Goal: Task Accomplishment & Management: Complete application form

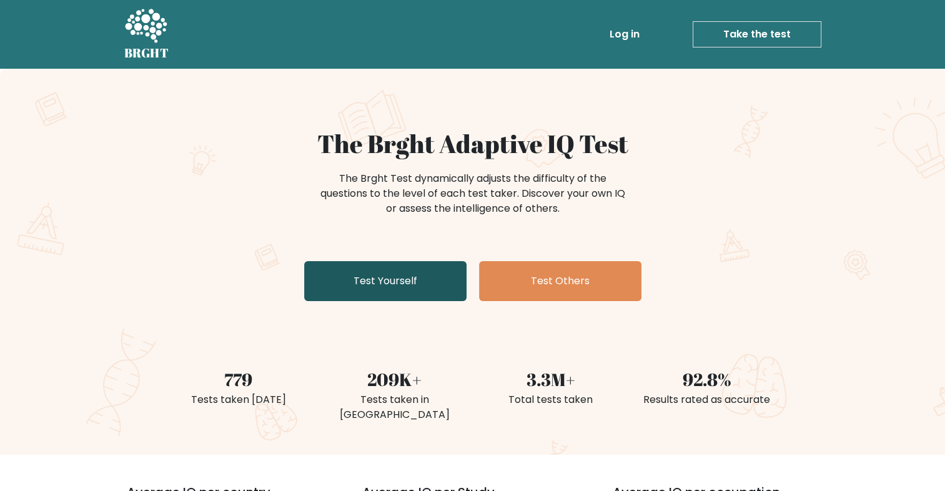
click at [433, 277] on link "Test Yourself" at bounding box center [385, 281] width 162 height 40
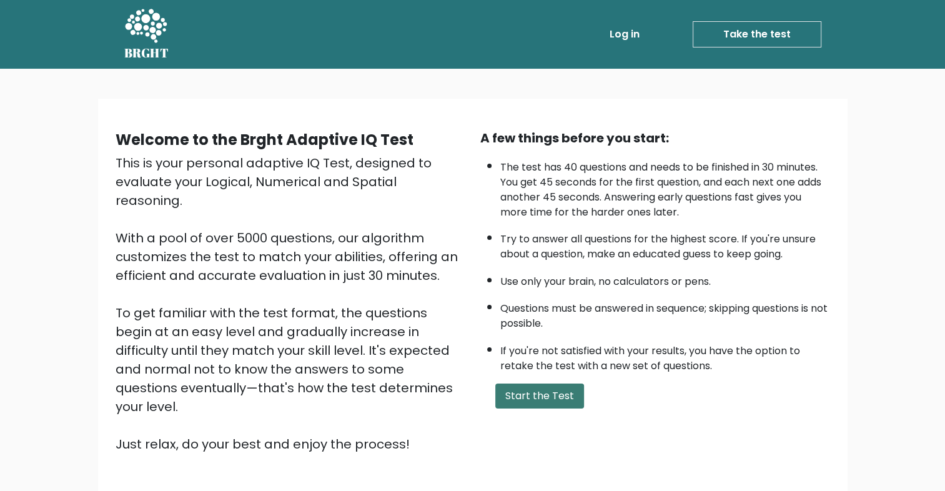
click at [525, 393] on button "Start the Test" at bounding box center [539, 395] width 89 height 25
click at [530, 118] on div "Welcome to the Brght Adaptive IQ Test This is your personal adaptive IQ Test, d…" at bounding box center [472, 296] width 749 height 395
click at [342, 97] on div "Welcome to the Brght Adaptive IQ Test This is your personal adaptive IQ Test, d…" at bounding box center [472, 301] width 945 height 465
click at [551, 392] on button "Start the Test" at bounding box center [539, 395] width 89 height 25
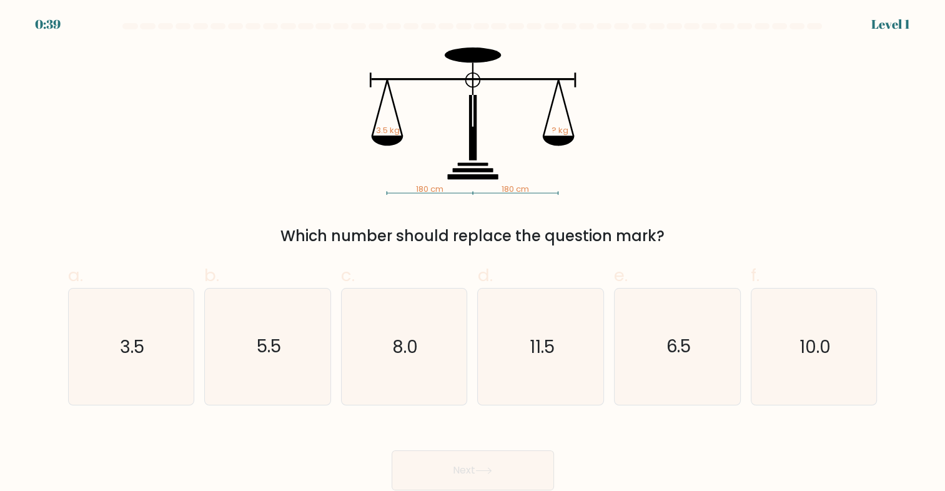
drag, startPoint x: 280, startPoint y: 231, endPoint x: 669, endPoint y: 232, distance: 388.5
click at [669, 232] on div "Which number should replace the question mark?" at bounding box center [473, 236] width 794 height 22
copy div "Which number should replace the question mark?"
drag, startPoint x: 342, startPoint y: 67, endPoint x: 571, endPoint y: 204, distance: 267.8
click at [571, 204] on div "180 cm 180 cm 3.5 kg ? kg Which number should replace the question mark?" at bounding box center [473, 147] width 824 height 200
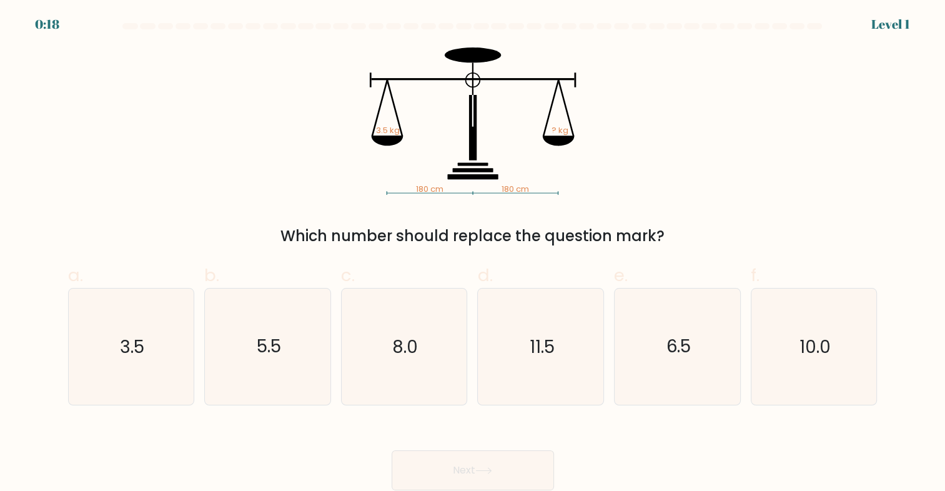
click at [365, 91] on icon "180 cm 180 cm 3.5 kg ? kg" at bounding box center [472, 120] width 375 height 147
click at [162, 349] on icon "3.5" at bounding box center [131, 347] width 116 height 116
click at [473, 254] on input "a. 3.5" at bounding box center [473, 249] width 1 height 8
radio input "true"
click at [465, 463] on button "Next" at bounding box center [473, 470] width 162 height 40
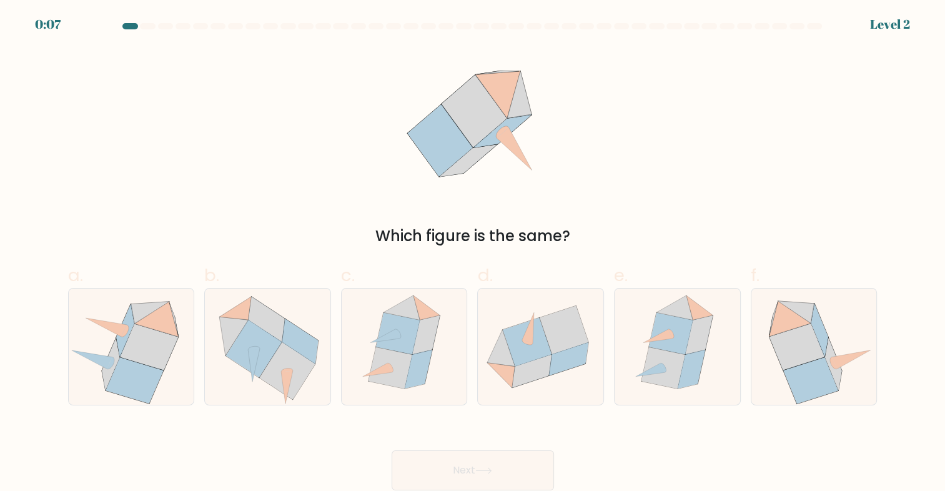
click at [469, 475] on button "Next" at bounding box center [473, 470] width 162 height 40
click at [467, 434] on div "Next" at bounding box center [473, 455] width 824 height 70
click at [781, 343] on icon at bounding box center [796, 346] width 55 height 46
click at [473, 254] on input "f." at bounding box center [473, 249] width 1 height 8
radio input "true"
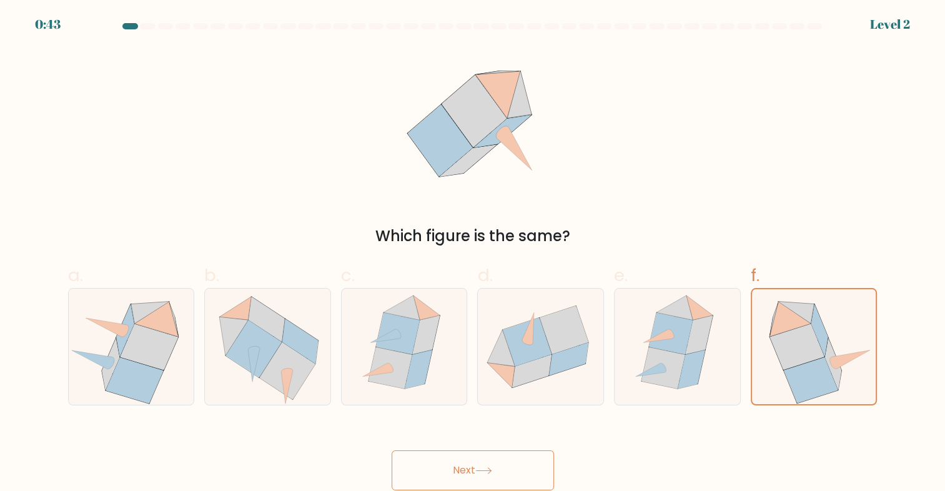
click at [522, 448] on div "Next" at bounding box center [473, 455] width 824 height 70
click at [518, 461] on button "Next" at bounding box center [473, 470] width 162 height 40
click at [516, 469] on button "Next" at bounding box center [473, 470] width 162 height 40
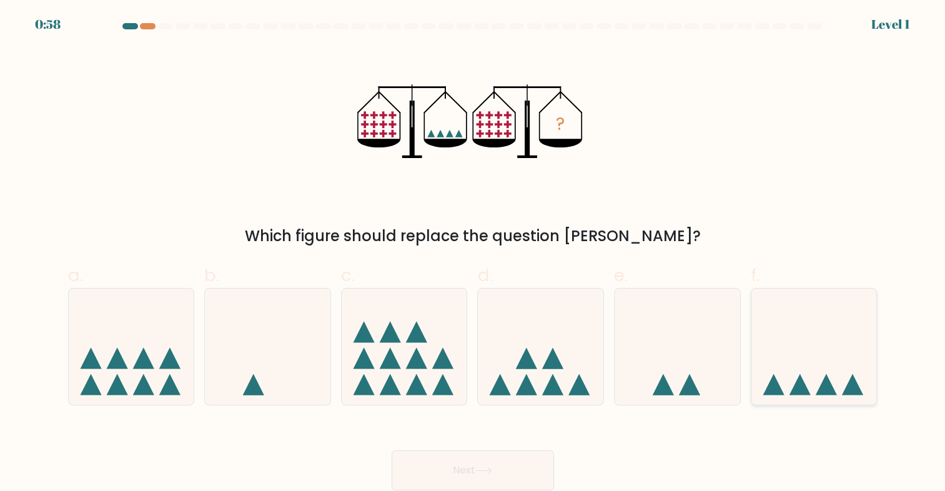
click at [812, 335] on icon at bounding box center [814, 347] width 126 height 104
click at [473, 254] on input "f." at bounding box center [473, 249] width 1 height 8
radio input "true"
click at [512, 463] on button "Next" at bounding box center [473, 470] width 162 height 40
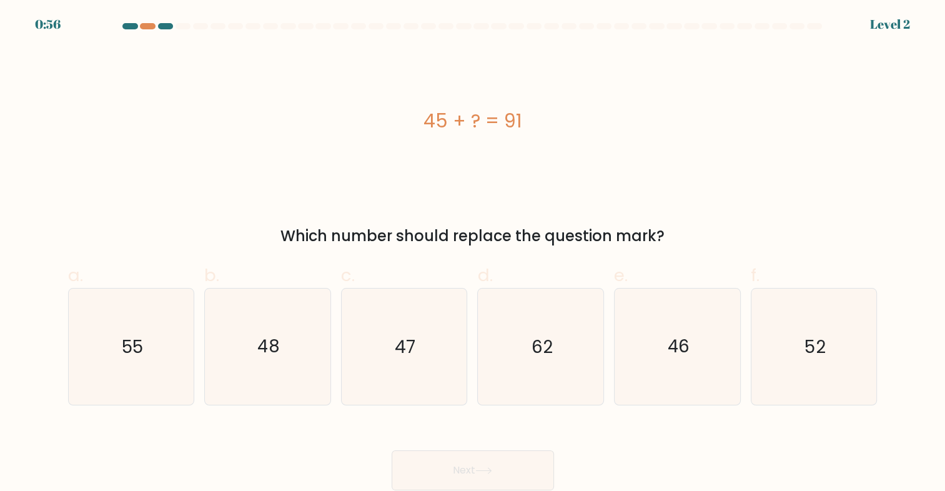
click at [504, 467] on button "Next" at bounding box center [473, 470] width 162 height 40
click at [506, 433] on div "Next" at bounding box center [473, 455] width 824 height 70
drag, startPoint x: 457, startPoint y: 118, endPoint x: 503, endPoint y: 118, distance: 46.2
drag, startPoint x: 532, startPoint y: 125, endPoint x: 429, endPoint y: 117, distance: 103.4
click at [429, 117] on div "45 + ? = 91" at bounding box center [472, 121] width 809 height 28
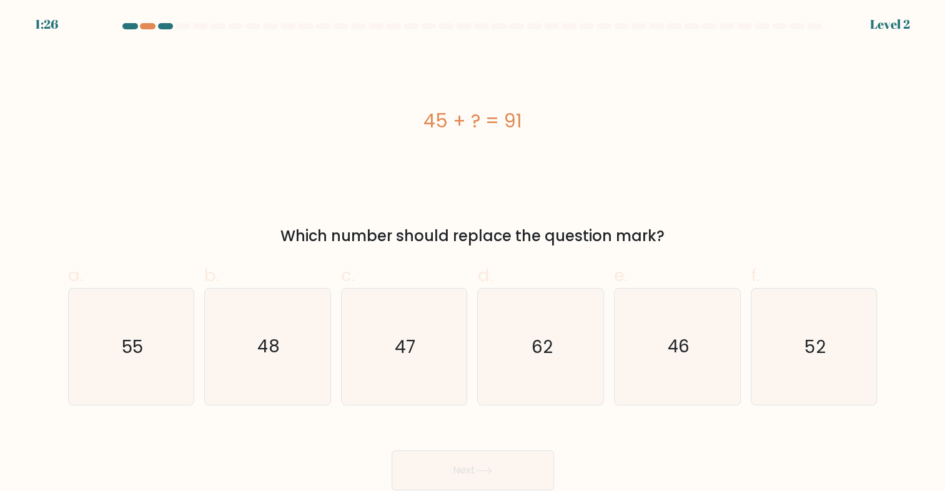
copy div "45 + ? = 91"
click at [655, 352] on icon "46" at bounding box center [678, 347] width 116 height 116
click at [473, 254] on input "e. 46" at bounding box center [473, 249] width 1 height 8
radio input "true"
click at [512, 468] on button "Next" at bounding box center [473, 470] width 162 height 40
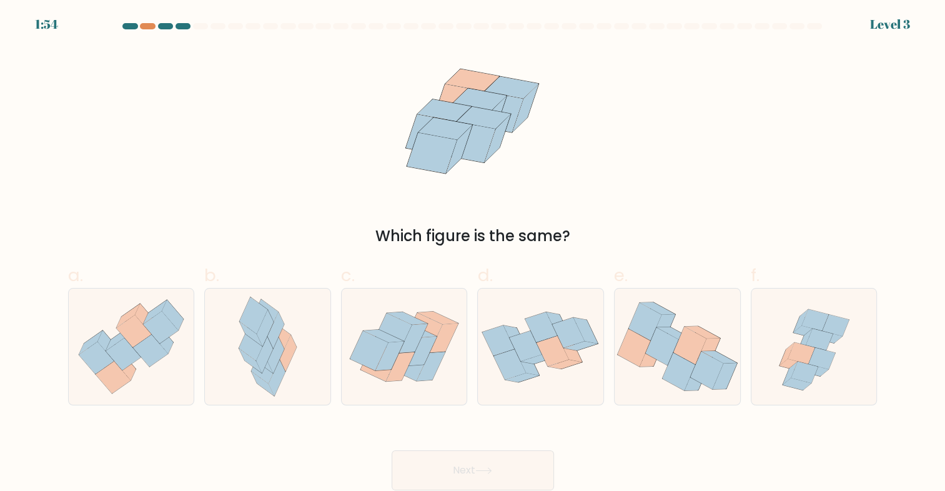
click at [587, 241] on div "Which figure is the same?" at bounding box center [473, 236] width 794 height 22
click at [285, 376] on icon at bounding box center [268, 347] width 76 height 116
click at [473, 254] on input "b." at bounding box center [473, 249] width 1 height 8
radio input "true"
click at [501, 470] on button "Next" at bounding box center [473, 470] width 162 height 40
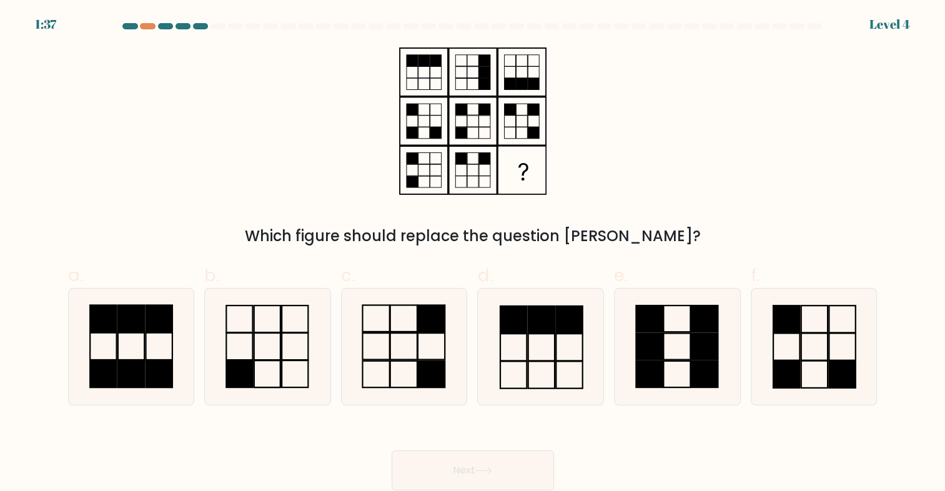
click at [495, 465] on button "Next" at bounding box center [473, 470] width 162 height 40
click at [590, 237] on div "Which figure should replace the question mark?" at bounding box center [473, 236] width 794 height 22
click at [402, 333] on rect at bounding box center [403, 346] width 27 height 26
click at [473, 254] on input "c." at bounding box center [473, 249] width 1 height 8
radio input "true"
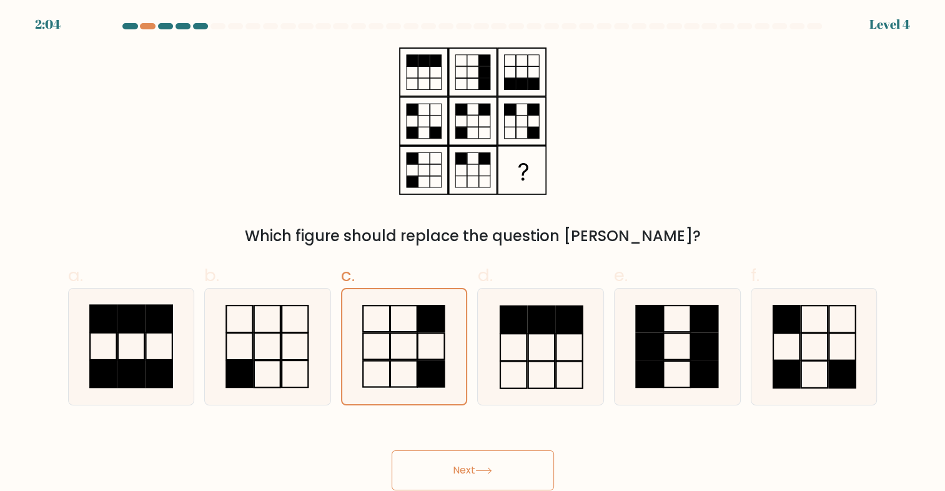
click at [469, 460] on button "Next" at bounding box center [473, 470] width 162 height 40
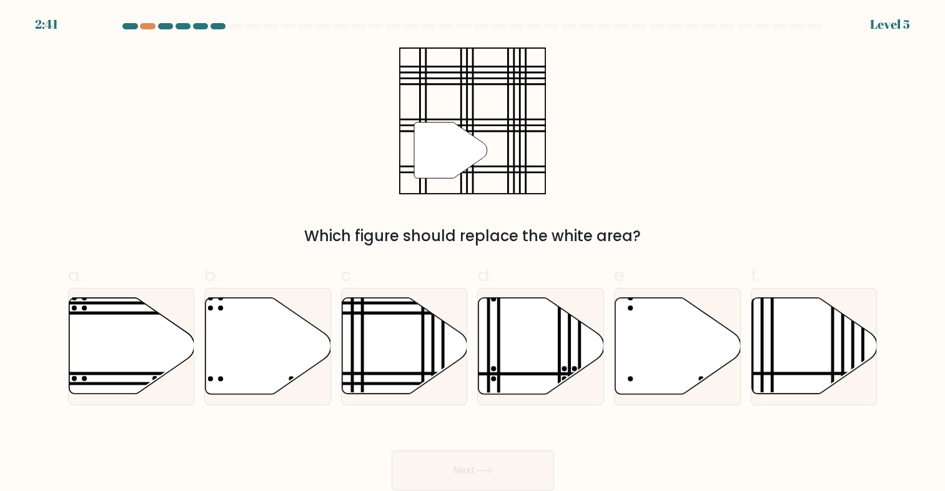
drag, startPoint x: 450, startPoint y: 154, endPoint x: 475, endPoint y: 159, distance: 26.0
click at [475, 159] on icon at bounding box center [450, 150] width 73 height 56
click at [390, 344] on icon at bounding box center [405, 346] width 126 height 96
click at [473, 254] on input "c." at bounding box center [473, 249] width 1 height 8
radio input "true"
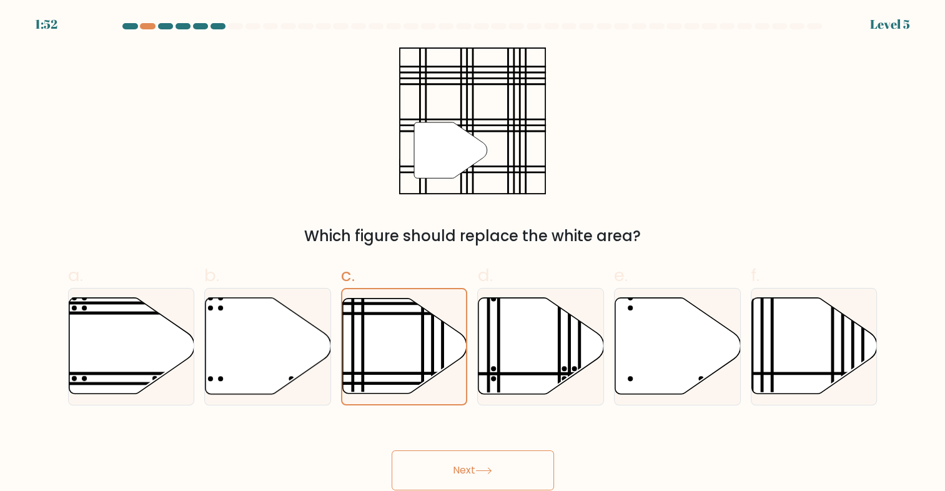
click at [482, 472] on icon at bounding box center [483, 470] width 17 height 7
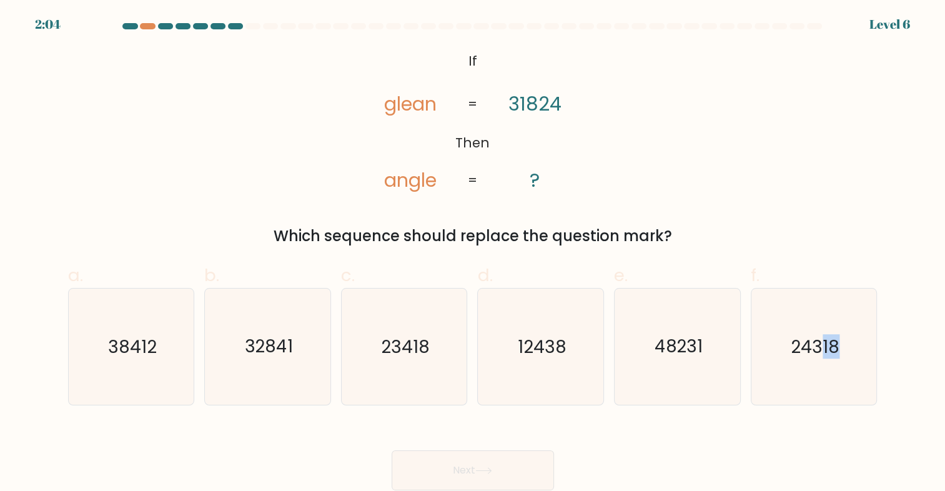
drag, startPoint x: 822, startPoint y: 372, endPoint x: 719, endPoint y: 458, distance: 135.2
click at [719, 458] on form "If ?" at bounding box center [472, 256] width 945 height 467
click at [340, 426] on div "Next" at bounding box center [473, 455] width 824 height 70
click at [840, 353] on icon "24318" at bounding box center [814, 347] width 116 height 116
click at [473, 254] on input "f. 24318" at bounding box center [473, 249] width 1 height 8
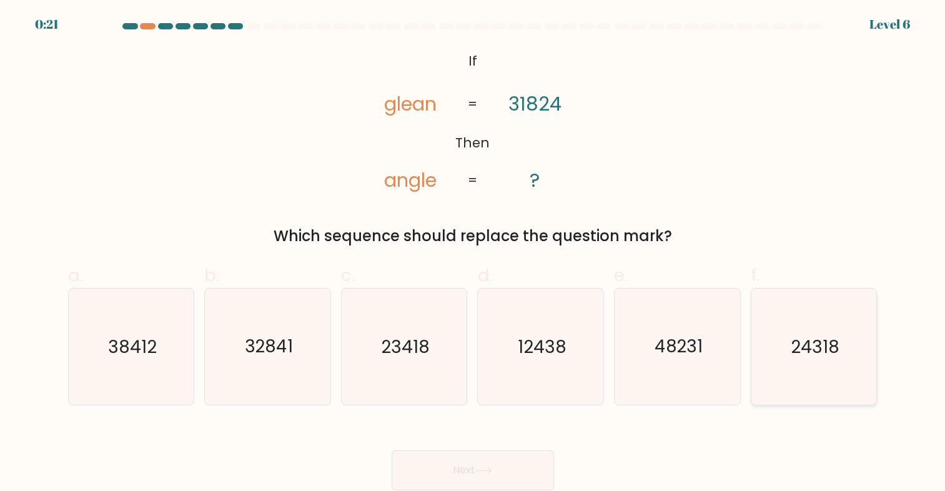
radio input "true"
click at [508, 465] on button "Next" at bounding box center [473, 470] width 162 height 40
click at [520, 458] on button "Next" at bounding box center [473, 470] width 162 height 40
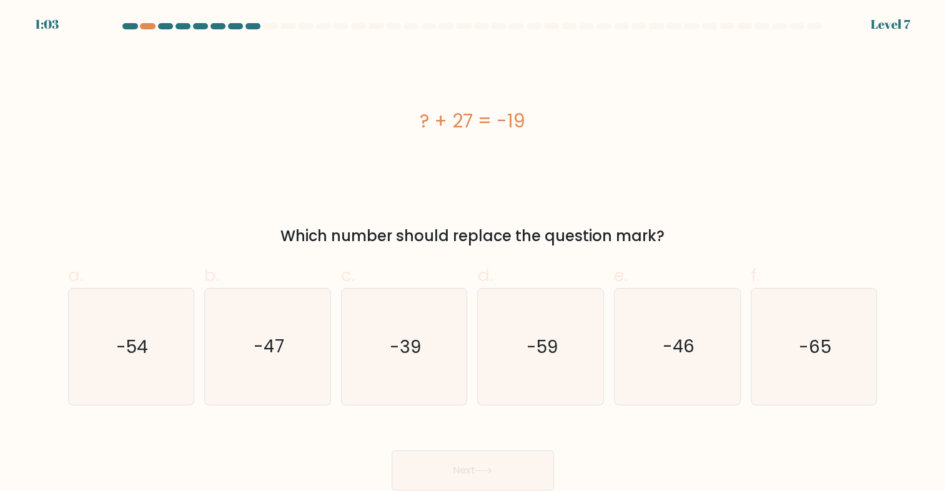
click at [520, 460] on button "Next" at bounding box center [473, 470] width 162 height 40
click at [533, 451] on button "Next" at bounding box center [473, 470] width 162 height 40
click at [585, 187] on div "? + 27 = -19" at bounding box center [472, 120] width 809 height 147
drag, startPoint x: 544, startPoint y: 121, endPoint x: 350, endPoint y: 96, distance: 195.9
click at [350, 96] on div "? + 27 = -19" at bounding box center [472, 120] width 809 height 147
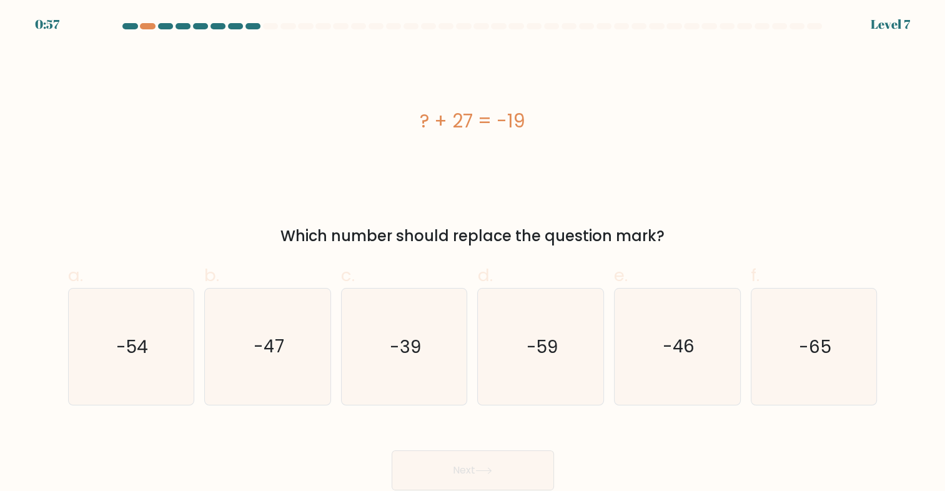
copy div "? + 27 = -19"
click at [679, 370] on icon "-46" at bounding box center [678, 347] width 116 height 116
click at [473, 254] on input "e. -46" at bounding box center [473, 249] width 1 height 8
radio input "true"
click at [508, 465] on button "Next" at bounding box center [473, 470] width 162 height 40
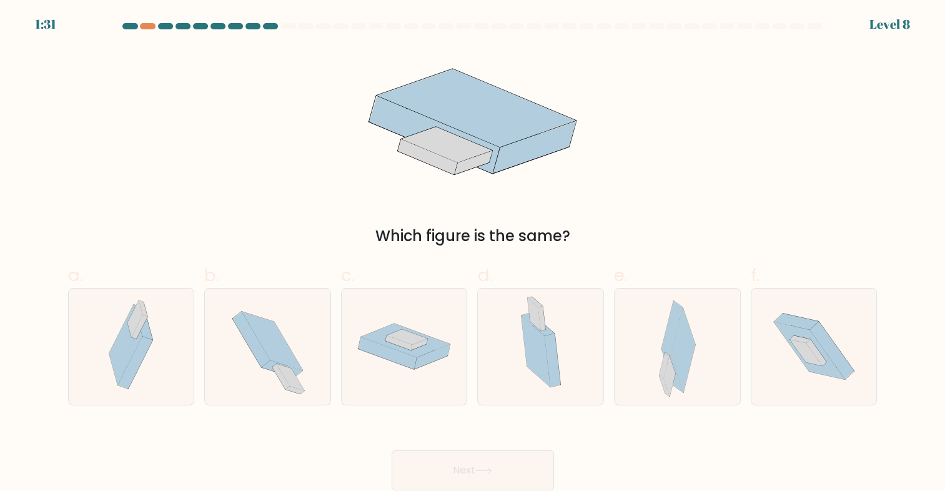
drag, startPoint x: 504, startPoint y: 463, endPoint x: 515, endPoint y: 450, distance: 17.4
click at [515, 450] on div "Next" at bounding box center [473, 455] width 824 height 70
click at [669, 353] on icon at bounding box center [671, 328] width 21 height 54
click at [473, 254] on input "e." at bounding box center [473, 249] width 1 height 8
radio input "true"
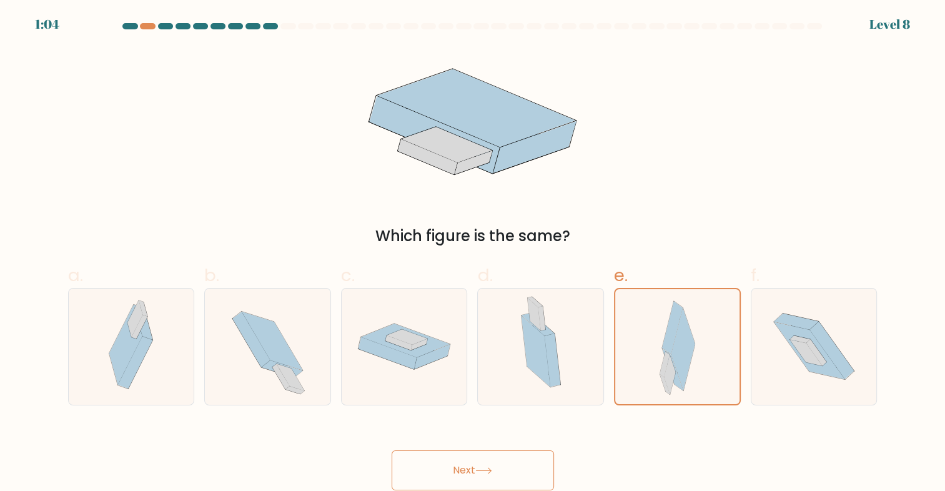
click at [487, 468] on icon at bounding box center [483, 470] width 17 height 7
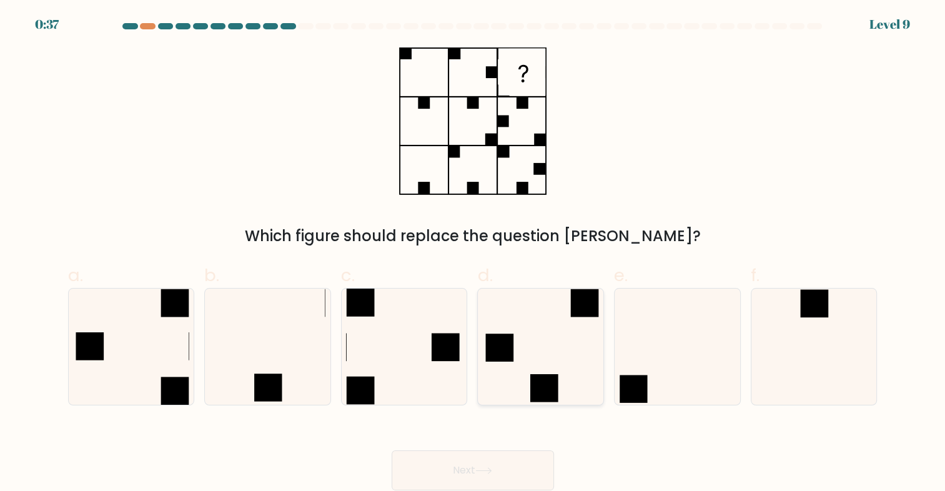
click at [543, 311] on icon at bounding box center [541, 347] width 116 height 116
click at [473, 254] on input "d." at bounding box center [473, 249] width 1 height 8
radio input "true"
click at [520, 473] on button "Next" at bounding box center [473, 470] width 162 height 40
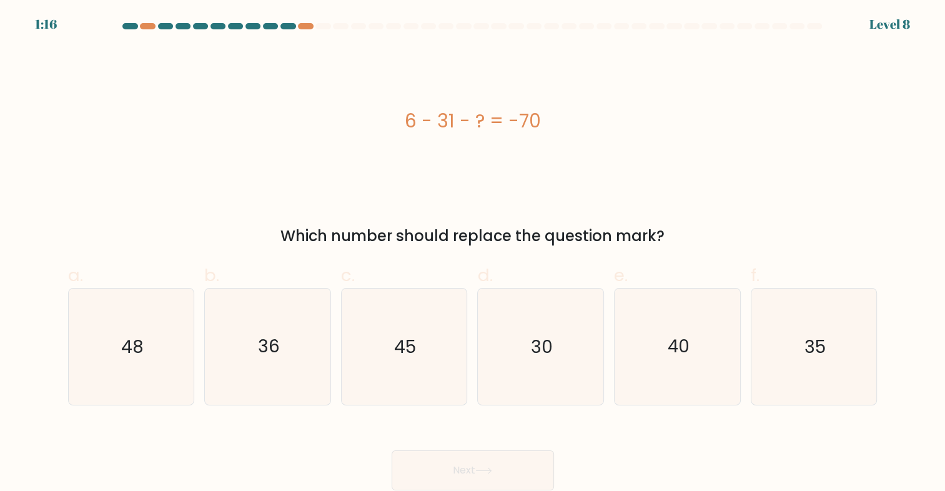
drag, startPoint x: 571, startPoint y: 117, endPoint x: 413, endPoint y: 114, distance: 157.4
click at [413, 114] on div "6 - 31 - ? = -70" at bounding box center [472, 121] width 809 height 28
drag, startPoint x: 413, startPoint y: 114, endPoint x: 393, endPoint y: 111, distance: 20.1
click at [393, 111] on div "6 - 31 - ? = -70" at bounding box center [472, 121] width 809 height 28
drag, startPoint x: 393, startPoint y: 111, endPoint x: 548, endPoint y: 128, distance: 155.2
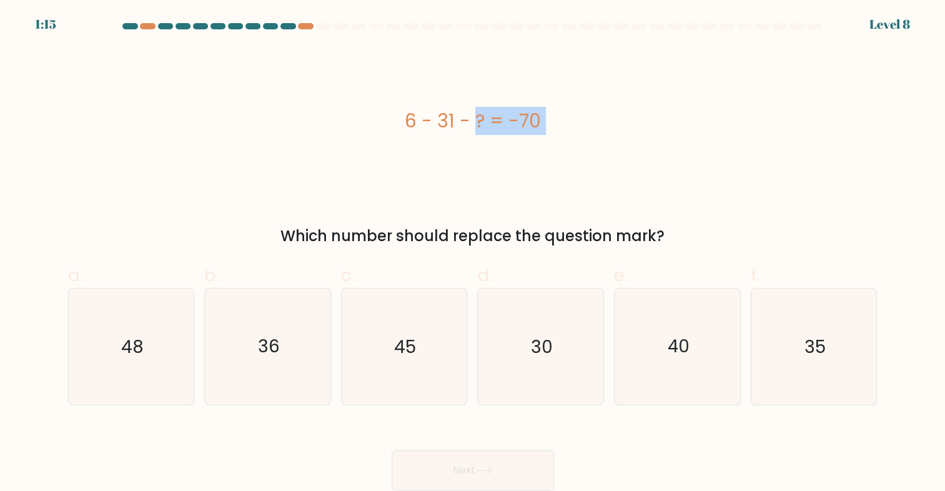
click at [548, 128] on div "6 - 31 - ? = -70" at bounding box center [472, 121] width 809 height 28
copy div "6 - 31 - ? = -70"
click at [392, 341] on icon "45" at bounding box center [404, 347] width 116 height 116
click at [473, 254] on input "c. 45" at bounding box center [473, 249] width 1 height 8
radio input "true"
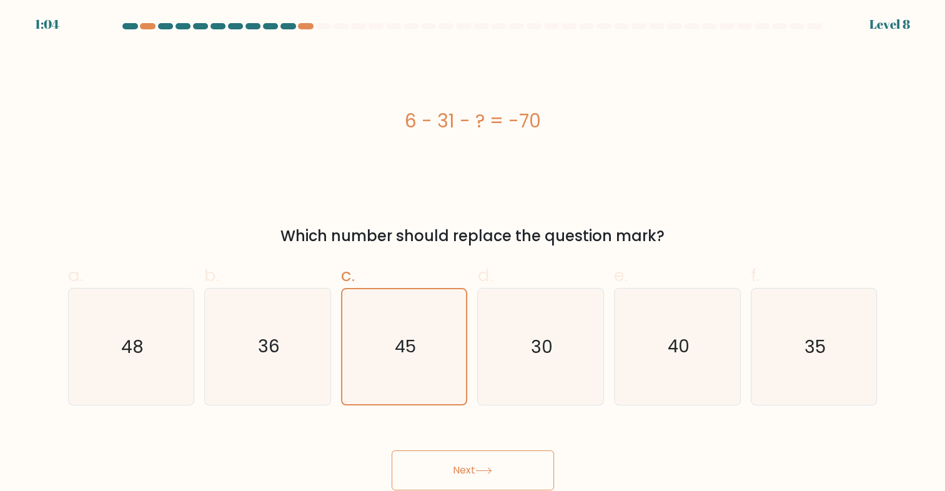
click at [478, 463] on button "Next" at bounding box center [473, 470] width 162 height 40
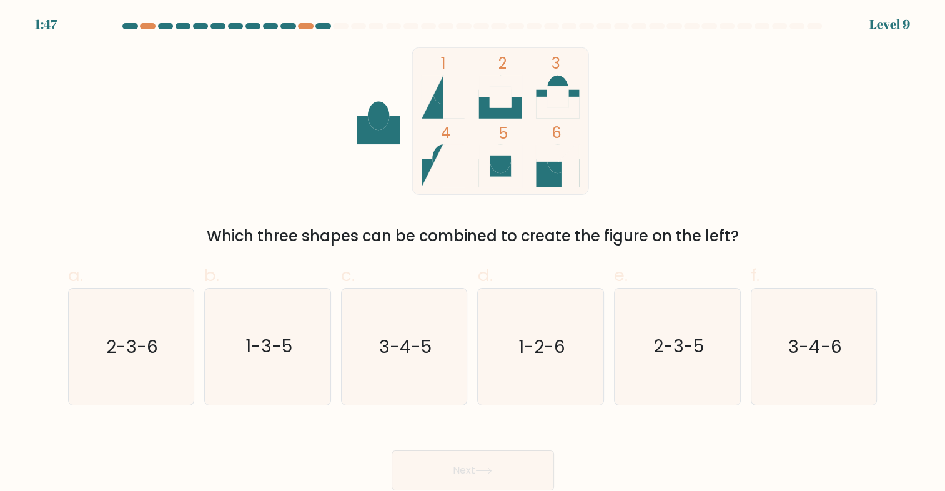
drag, startPoint x: 515, startPoint y: 478, endPoint x: 628, endPoint y: 438, distance: 120.5
click at [628, 438] on div "Next" at bounding box center [473, 455] width 824 height 70
click at [134, 364] on icon "2-3-6" at bounding box center [131, 347] width 116 height 116
click at [473, 254] on input "a. 2-3-6" at bounding box center [473, 249] width 1 height 8
radio input "true"
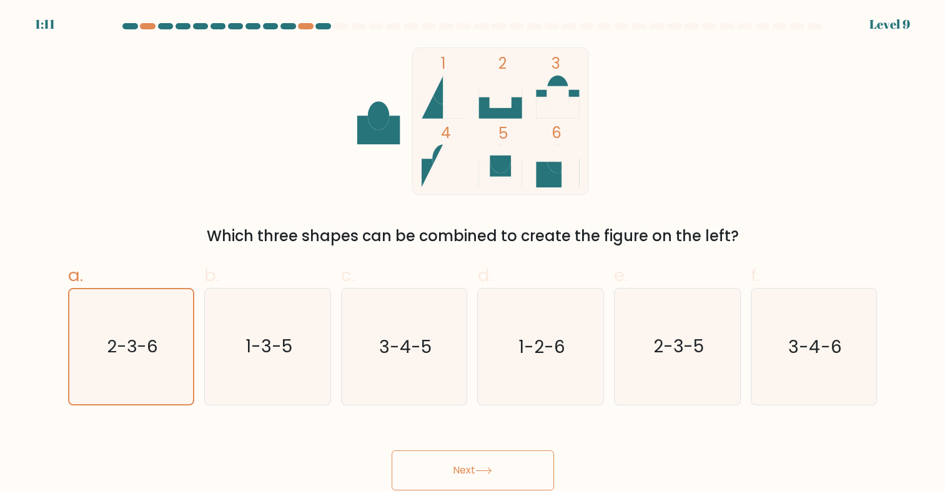
click at [466, 467] on button "Next" at bounding box center [473, 470] width 162 height 40
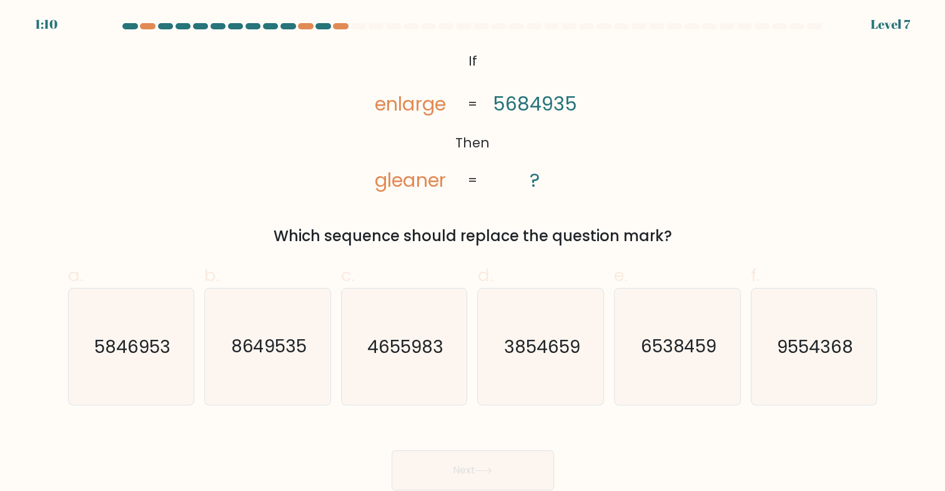
click at [457, 461] on button "Next" at bounding box center [473, 470] width 162 height 40
drag, startPoint x: 458, startPoint y: 461, endPoint x: 558, endPoint y: 430, distance: 105.1
click at [558, 430] on div "Next" at bounding box center [473, 455] width 824 height 70
click at [533, 357] on text "3854659" at bounding box center [542, 346] width 76 height 24
click at [473, 254] on input "d. 3854659" at bounding box center [473, 249] width 1 height 8
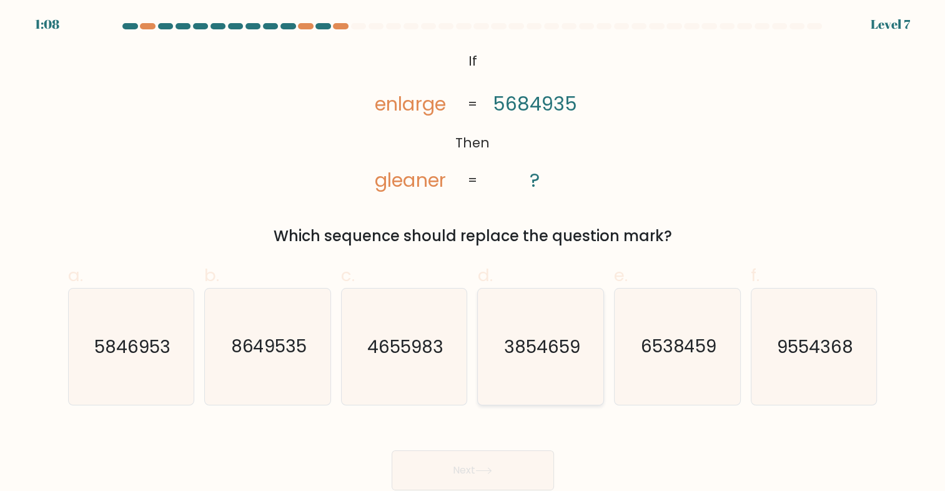
radio input "true"
click at [491, 465] on button "Next" at bounding box center [473, 470] width 162 height 40
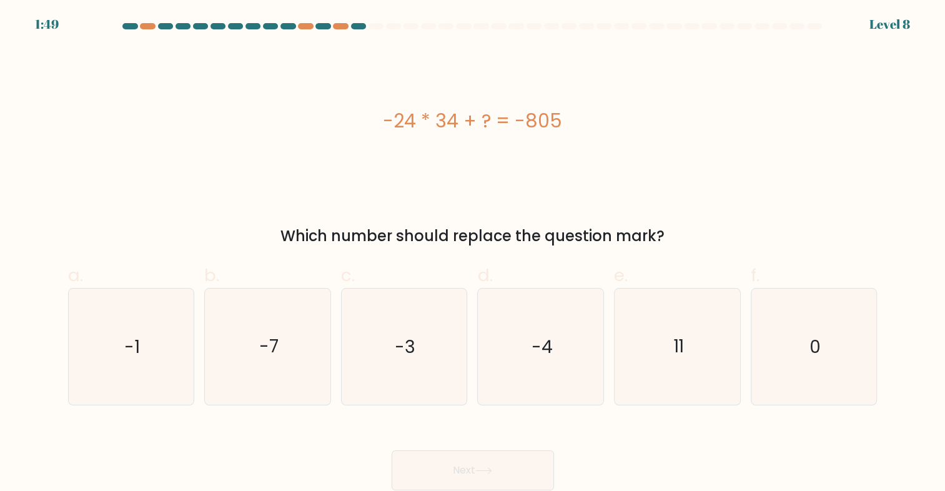
drag, startPoint x: 363, startPoint y: 119, endPoint x: 610, endPoint y: 124, distance: 246.7
click at [610, 124] on div "-24 * 34 + ? = -805" at bounding box center [472, 121] width 809 height 28
copy div "-24 * 34 + ? = -805"
click at [648, 340] on icon "11" at bounding box center [678, 347] width 116 height 116
click at [473, 254] on input "e. 11" at bounding box center [473, 249] width 1 height 8
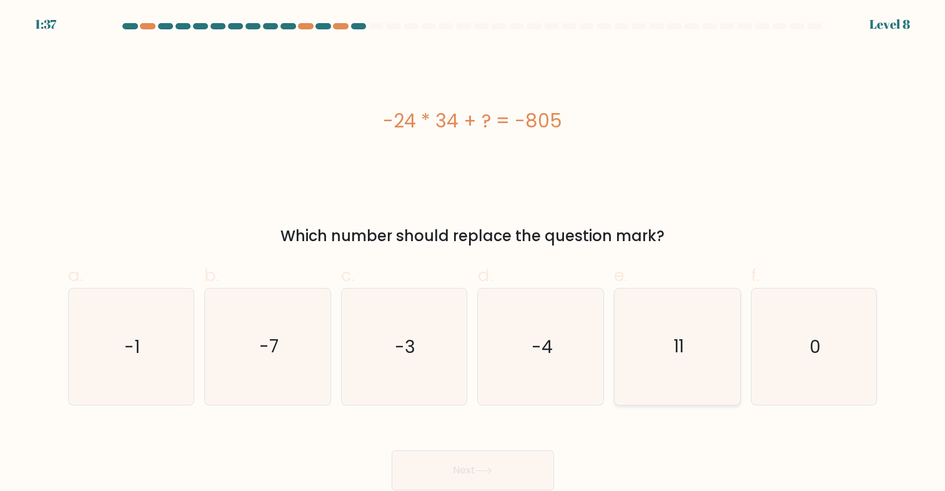
radio input "true"
click at [652, 337] on icon "11" at bounding box center [677, 346] width 115 height 115
click at [473, 254] on input "e. 11" at bounding box center [473, 249] width 1 height 8
click at [511, 472] on button "Next" at bounding box center [473, 470] width 162 height 40
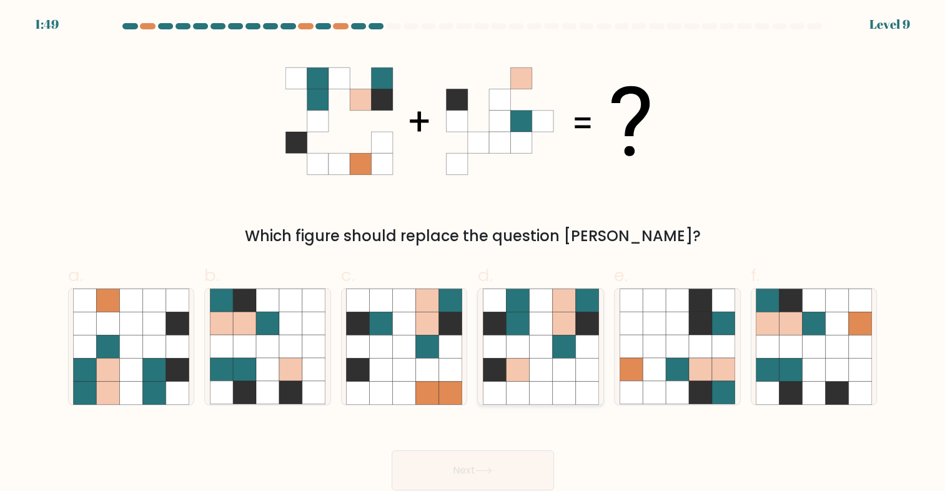
click at [544, 341] on icon at bounding box center [540, 346] width 23 height 23
click at [473, 254] on input "d." at bounding box center [473, 249] width 1 height 8
radio input "true"
click at [502, 458] on button "Next" at bounding box center [473, 470] width 162 height 40
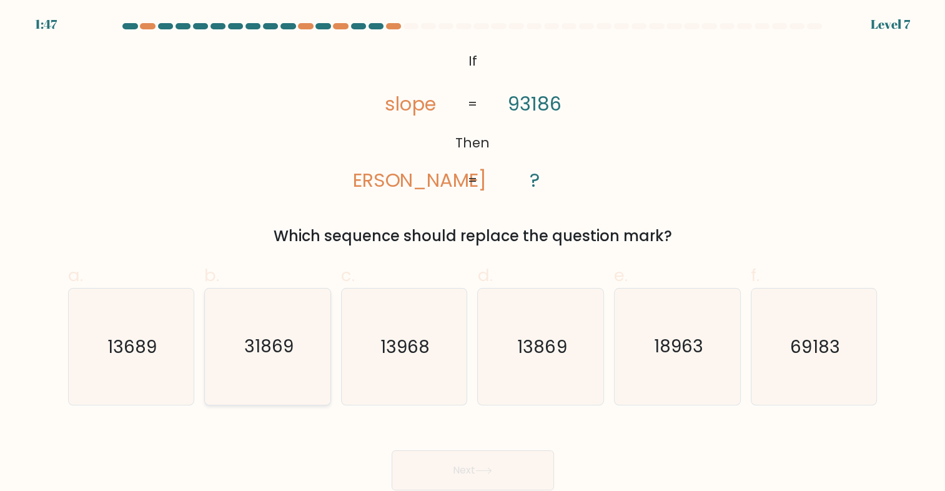
click at [264, 316] on icon "31869" at bounding box center [268, 347] width 116 height 116
click at [473, 254] on input "b. 31869" at bounding box center [473, 249] width 1 height 8
radio input "true"
click at [498, 470] on button "Next" at bounding box center [473, 470] width 162 height 40
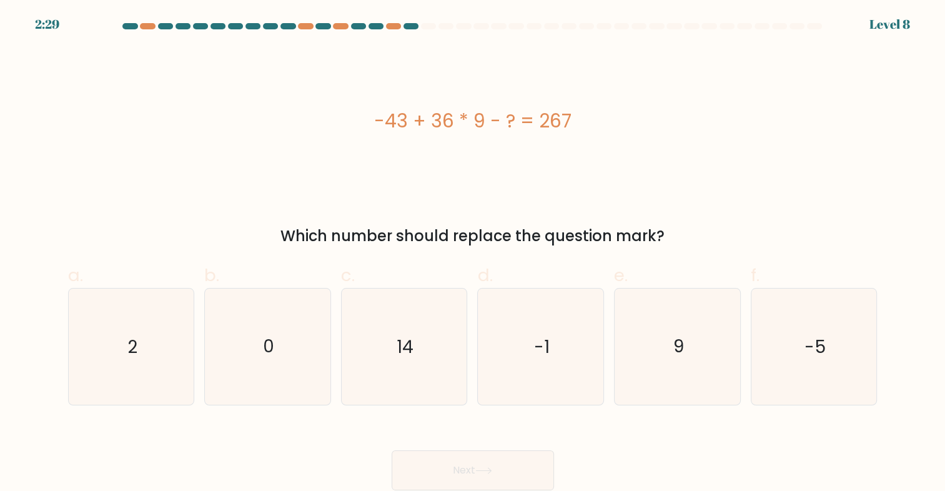
click at [498, 470] on button "Next" at bounding box center [473, 470] width 162 height 40
drag, startPoint x: 363, startPoint y: 156, endPoint x: 362, endPoint y: 149, distance: 7.7
click at [362, 151] on div "-43 + 36 * 9 - ? = 267" at bounding box center [472, 120] width 809 height 147
drag, startPoint x: 352, startPoint y: 106, endPoint x: 658, endPoint y: 121, distance: 306.4
click at [658, 121] on div "-43 + 36 * 9 - ? = 267" at bounding box center [472, 121] width 809 height 28
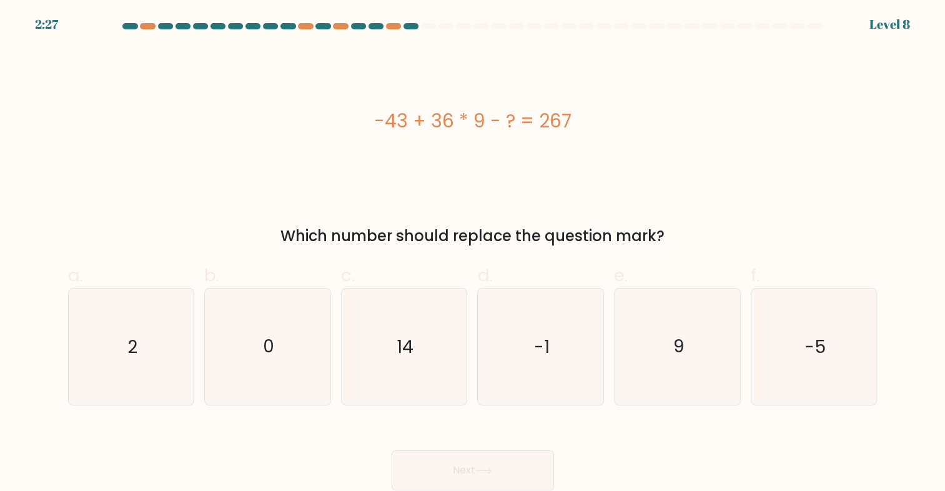
copy div "-43 + 36 * 9 - ? = 267"
click at [417, 336] on icon "14" at bounding box center [404, 347] width 116 height 116
click at [473, 254] on input "c. 14" at bounding box center [473, 249] width 1 height 8
radio input "true"
click at [458, 473] on button "Next" at bounding box center [473, 470] width 162 height 40
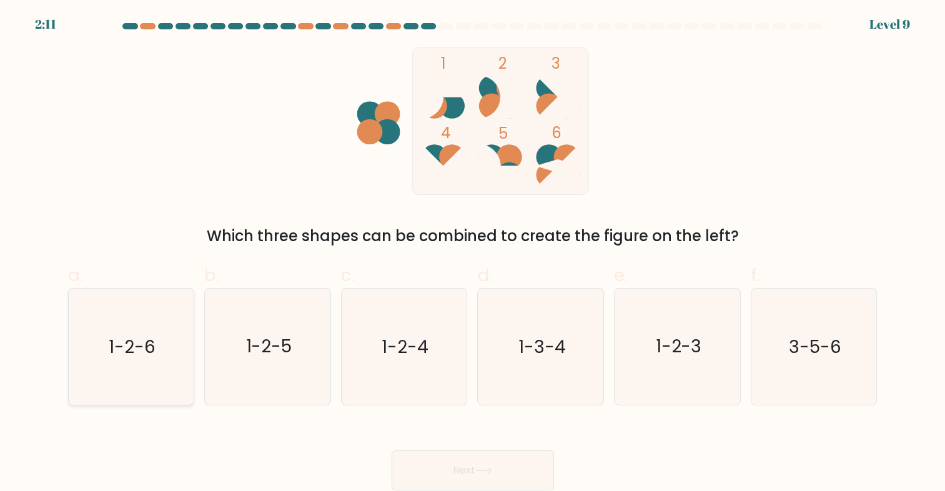
click at [152, 343] on text "1-2-6" at bounding box center [132, 346] width 47 height 24
click at [473, 254] on input "a. 1-2-6" at bounding box center [473, 249] width 1 height 8
radio input "true"
click at [505, 463] on button "Next" at bounding box center [473, 470] width 162 height 40
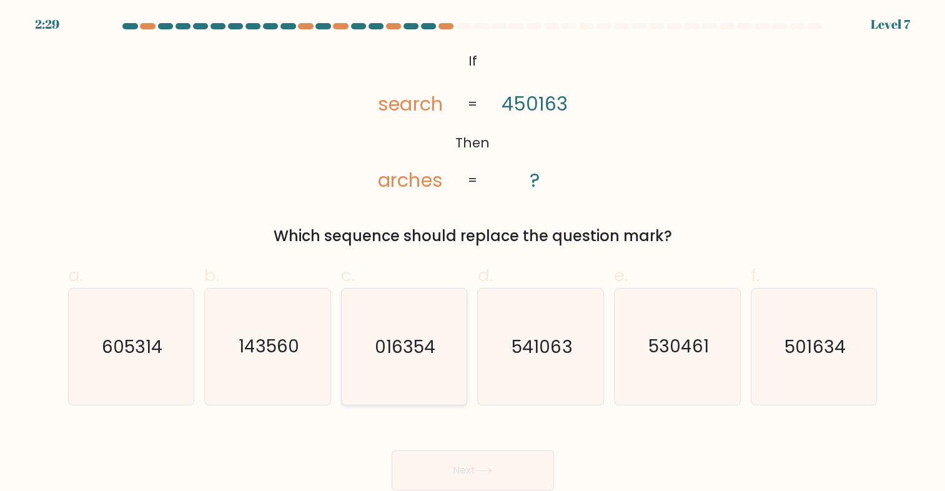
click at [400, 332] on icon "016354" at bounding box center [404, 347] width 116 height 116
click at [473, 254] on input "c. 016354" at bounding box center [473, 249] width 1 height 8
radio input "true"
click at [468, 457] on button "Next" at bounding box center [473, 470] width 162 height 40
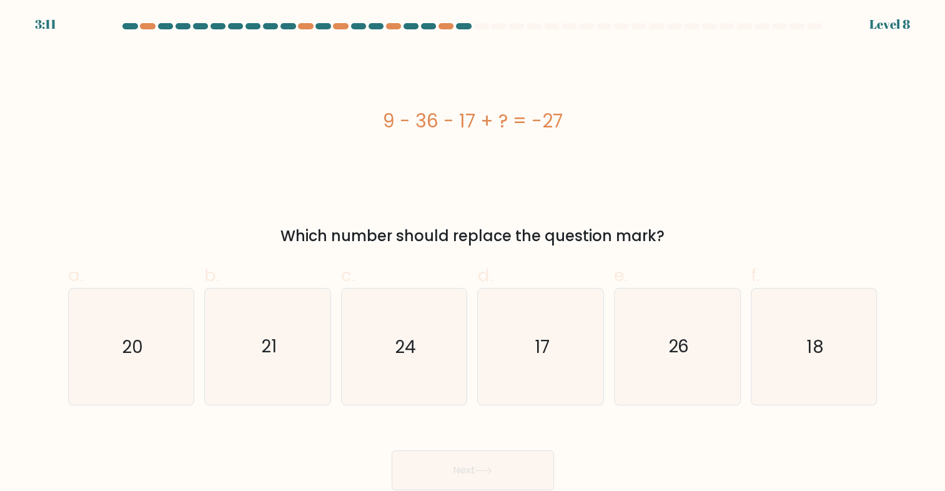
drag, startPoint x: 337, startPoint y: 94, endPoint x: 627, endPoint y: 149, distance: 294.8
click at [627, 149] on div "9 - 36 - 17 + ? = -27" at bounding box center [472, 120] width 809 height 147
copy div "9 - 36 - 17 + ? = -27"
click at [560, 345] on icon "17" at bounding box center [541, 347] width 116 height 116
click at [473, 254] on input "d. 17" at bounding box center [473, 249] width 1 height 8
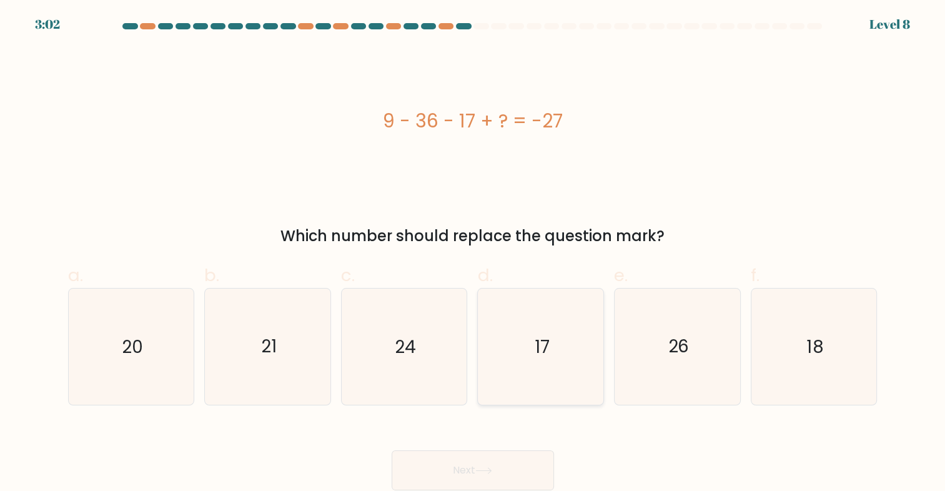
radio input "true"
click at [497, 474] on button "Next" at bounding box center [473, 470] width 162 height 40
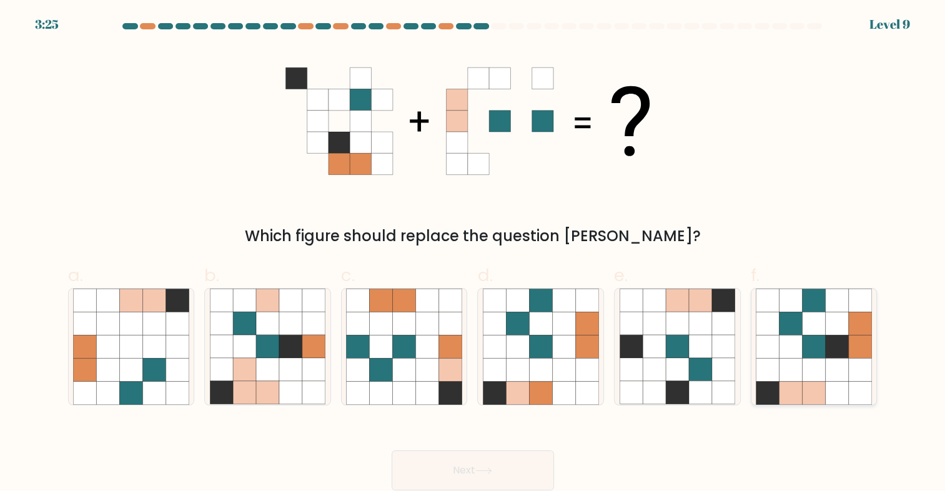
click at [786, 324] on icon at bounding box center [790, 323] width 23 height 23
click at [473, 254] on input "f." at bounding box center [473, 249] width 1 height 8
radio input "true"
click at [502, 460] on button "Next" at bounding box center [473, 470] width 162 height 40
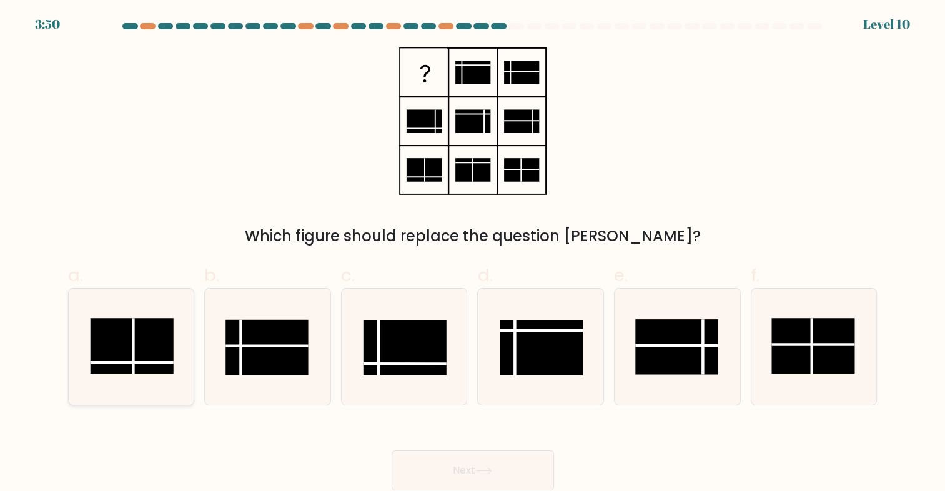
click at [146, 347] on rect at bounding box center [132, 346] width 83 height 56
click at [473, 254] on input "a." at bounding box center [473, 249] width 1 height 8
radio input "true"
click at [570, 348] on rect at bounding box center [541, 348] width 83 height 56
click at [473, 254] on input "d." at bounding box center [473, 249] width 1 height 8
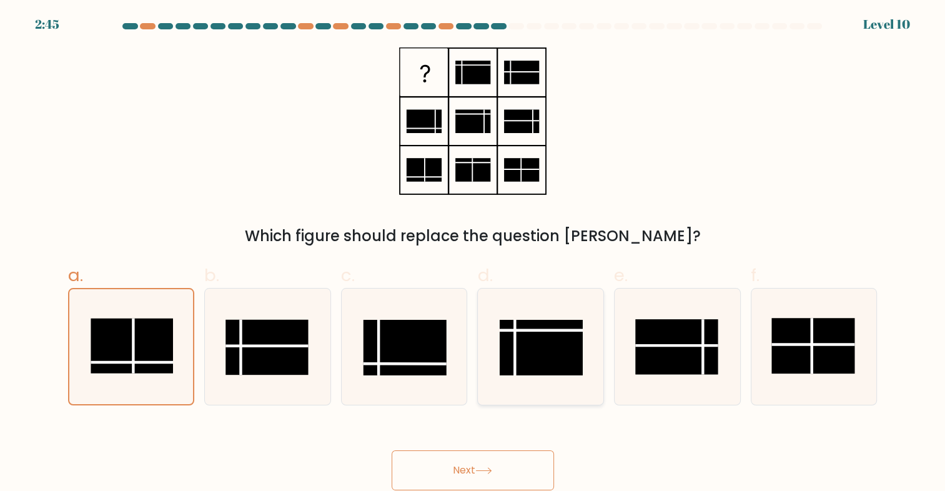
radio input "true"
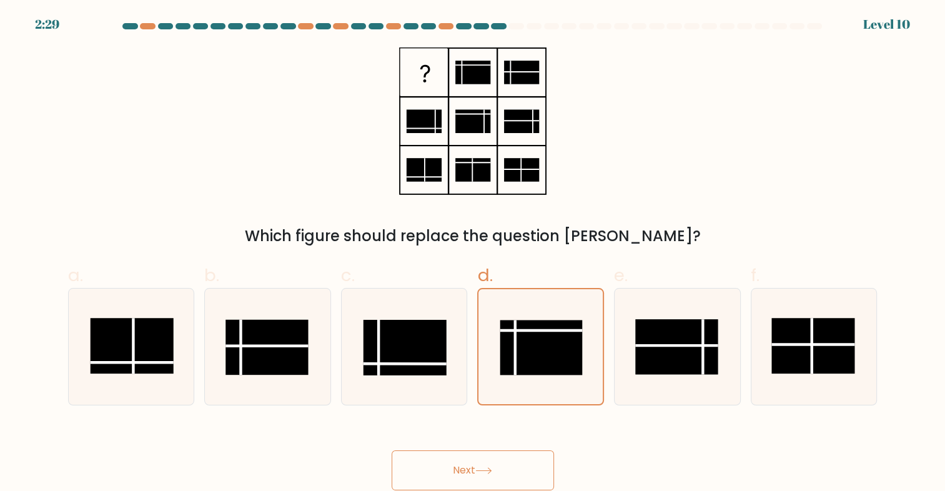
click at [505, 458] on button "Next" at bounding box center [473, 470] width 162 height 40
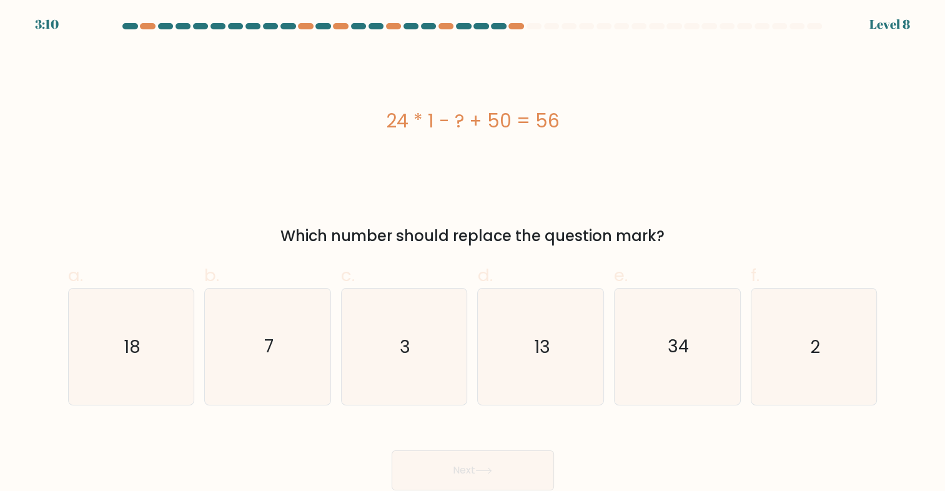
drag, startPoint x: 585, startPoint y: 119, endPoint x: 389, endPoint y: 122, distance: 195.5
click at [389, 122] on div "24 * 1 - ? + 50 = 56" at bounding box center [472, 121] width 809 height 28
copy div "24 * 1 - ? + 50 = 56"
click at [125, 350] on text "18" at bounding box center [132, 346] width 17 height 24
click at [473, 254] on input "a. 18" at bounding box center [473, 249] width 1 height 8
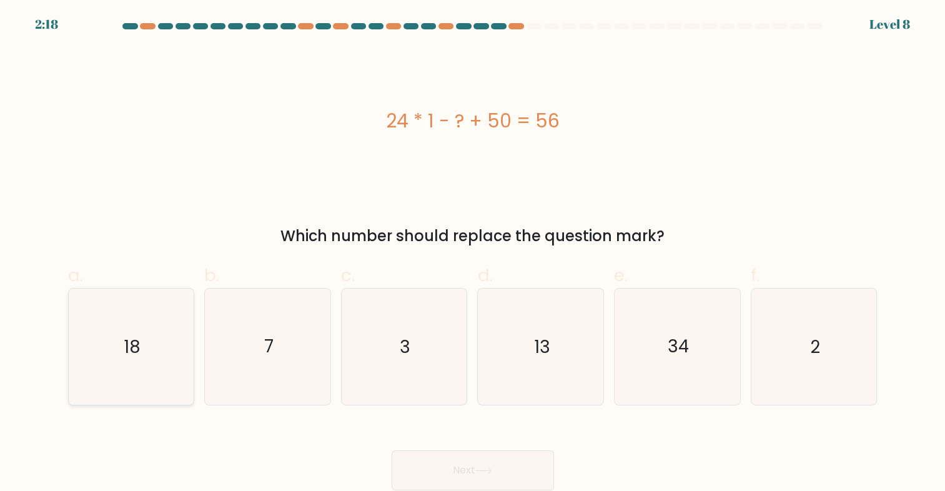
radio input "true"
click at [463, 463] on button "Next" at bounding box center [473, 470] width 162 height 40
click at [471, 478] on button "Next" at bounding box center [473, 470] width 162 height 40
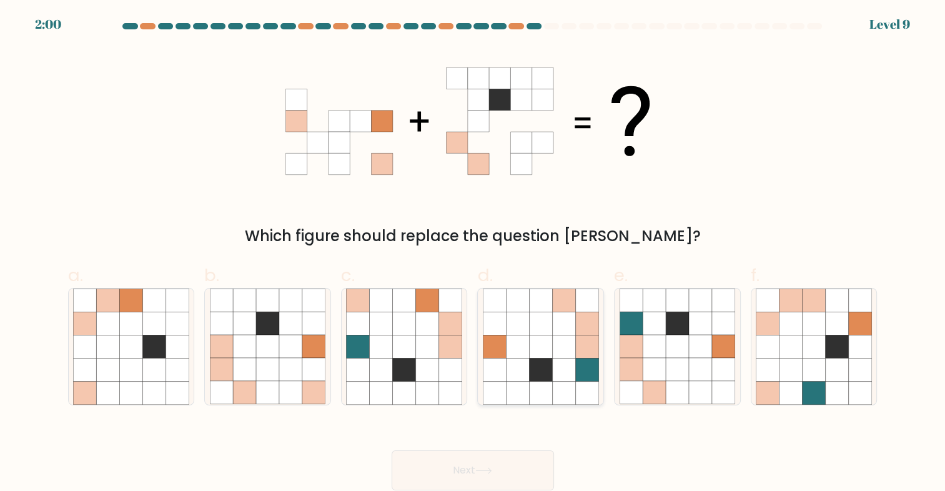
click at [553, 360] on icon at bounding box center [563, 369] width 23 height 23
click at [473, 254] on input "d." at bounding box center [473, 249] width 1 height 8
radio input "true"
click at [492, 472] on icon at bounding box center [483, 470] width 17 height 7
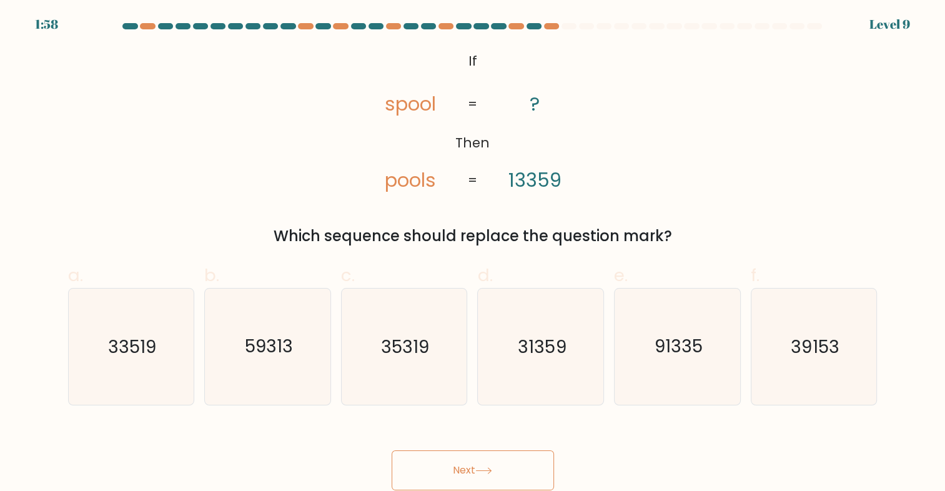
click at [492, 468] on icon at bounding box center [483, 470] width 17 height 7
click at [542, 189] on tspan "13359" at bounding box center [534, 180] width 53 height 27
click at [696, 162] on div "@import url('https://fonts.googleapis.com/css?family=Abril+Fatface:400,100,100i…" at bounding box center [473, 147] width 824 height 200
click at [688, 357] on text "91335" at bounding box center [678, 346] width 48 height 24
click at [473, 254] on input "e. 91335" at bounding box center [473, 249] width 1 height 8
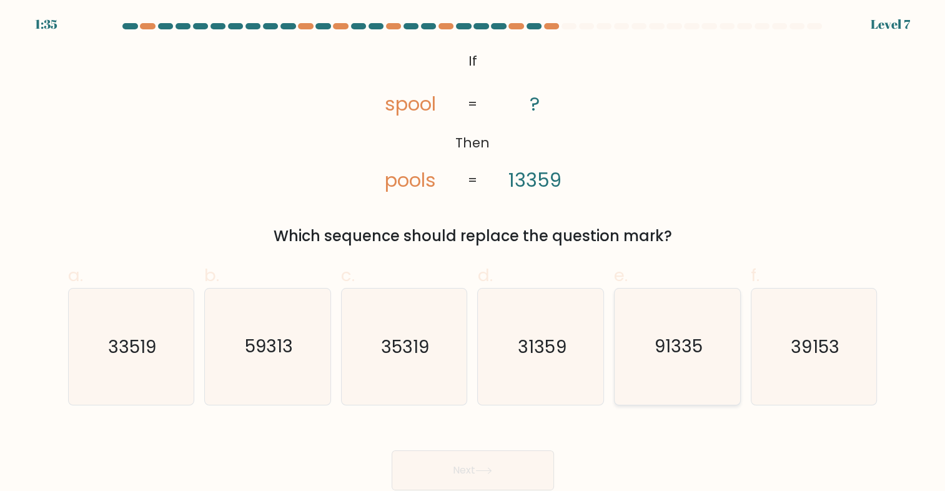
radio input "true"
click at [500, 470] on button "Next" at bounding box center [473, 470] width 162 height 40
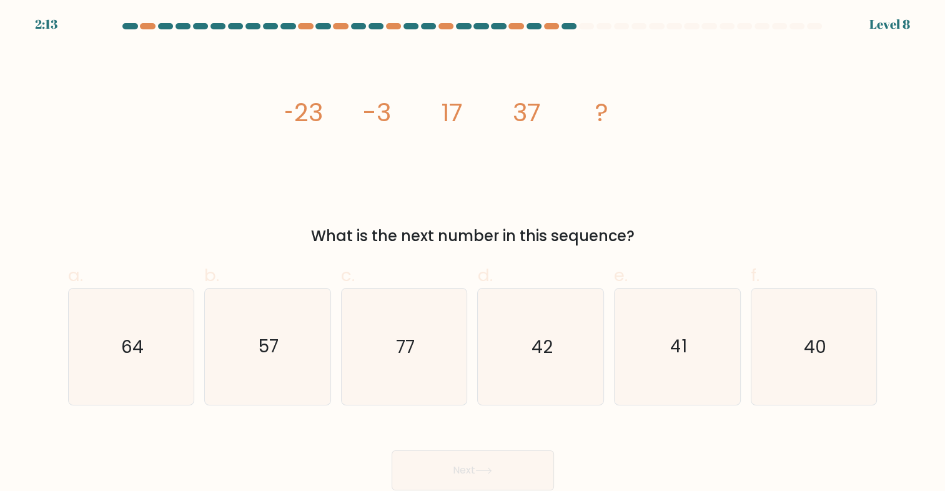
click at [864, 46] on form at bounding box center [472, 256] width 945 height 467
click at [814, 87] on div "image/svg+xml -23 -3 17 37 ? What is the next number in this sequence?" at bounding box center [473, 147] width 824 height 200
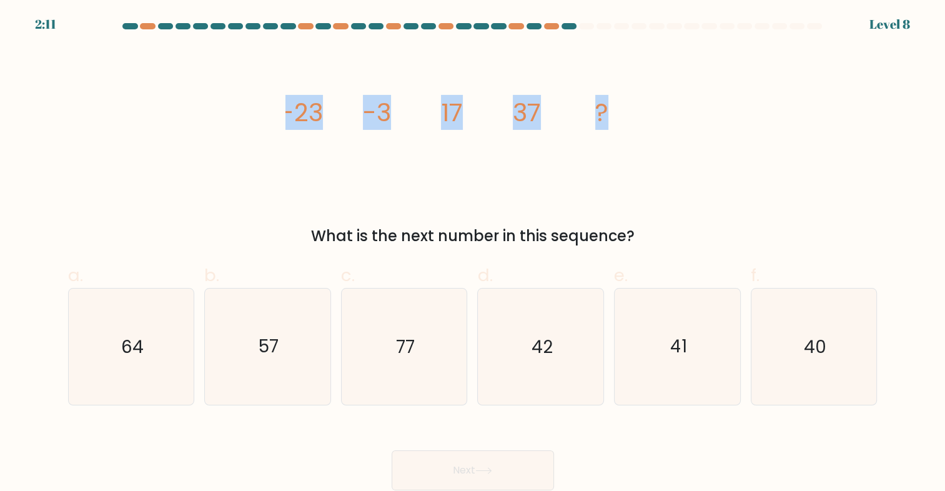
drag, startPoint x: 816, startPoint y: 29, endPoint x: 786, endPoint y: 38, distance: 32.0
click at [786, 38] on form at bounding box center [472, 256] width 945 height 467
click at [706, 92] on div "image/svg+xml -23 -3 17 37 ? What is the next number in this sequence?" at bounding box center [473, 147] width 824 height 200
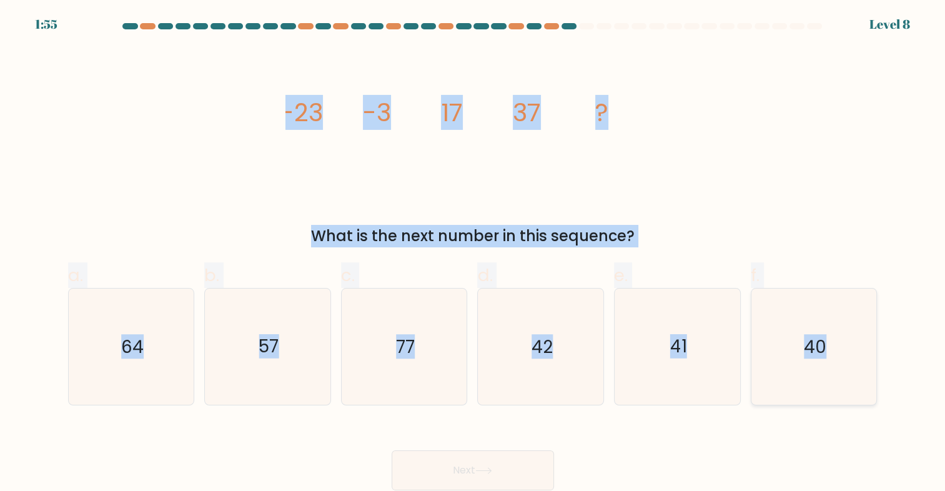
drag, startPoint x: 257, startPoint y: 91, endPoint x: 852, endPoint y: 381, distance: 661.4
click at [852, 381] on form at bounding box center [472, 256] width 945 height 467
copy form "-23 -3 17 37 ? What is the next number in this sequence? a. 64 b. 57 c. 77 d. 4…"
click at [550, 182] on icon "image/svg+xml -23 -3 17 37 ?" at bounding box center [472, 120] width 375 height 147
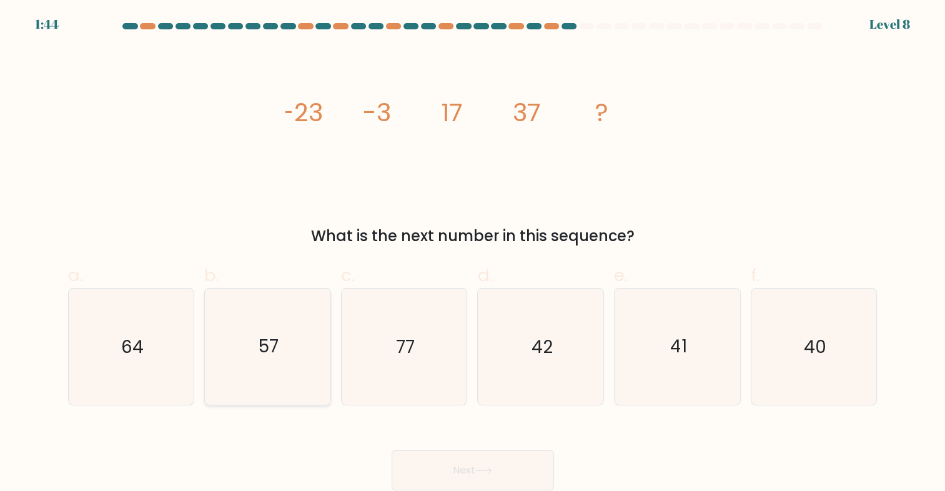
click at [295, 350] on icon "57" at bounding box center [268, 347] width 116 height 116
click at [473, 254] on input "b. 57" at bounding box center [473, 249] width 1 height 8
radio input "true"
click at [520, 466] on button "Next" at bounding box center [473, 470] width 162 height 40
click at [499, 452] on button "Next" at bounding box center [473, 470] width 162 height 40
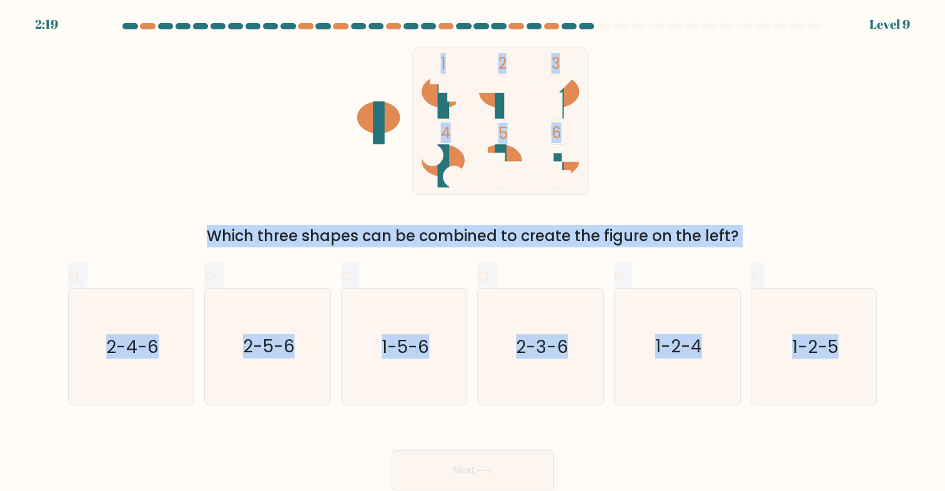
drag, startPoint x: 75, startPoint y: 51, endPoint x: 896, endPoint y: 366, distance: 878.9
click at [896, 366] on form at bounding box center [472, 256] width 945 height 467
drag, startPoint x: 896, startPoint y: 366, endPoint x: 848, endPoint y: 391, distance: 53.6
click at [849, 391] on icon "1-2-5" at bounding box center [814, 347] width 116 height 116
click at [473, 254] on input "f. 1-2-5" at bounding box center [473, 249] width 1 height 8
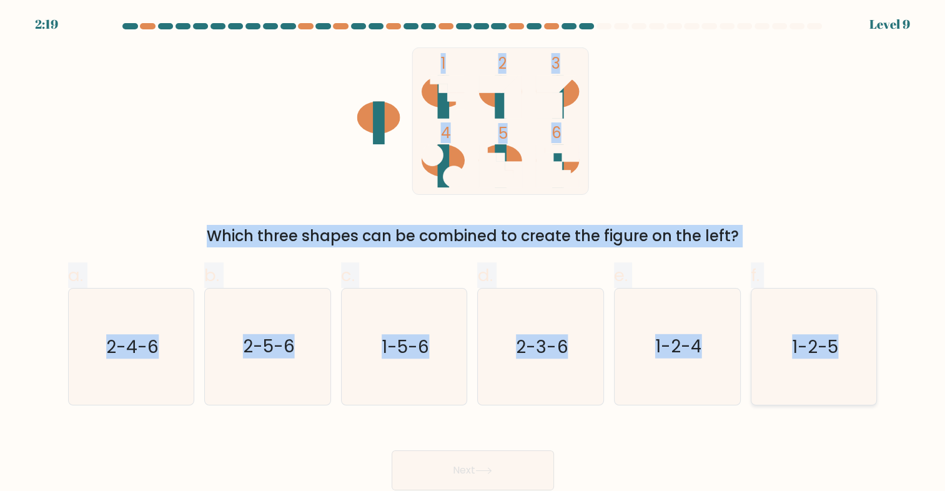
radio input "true"
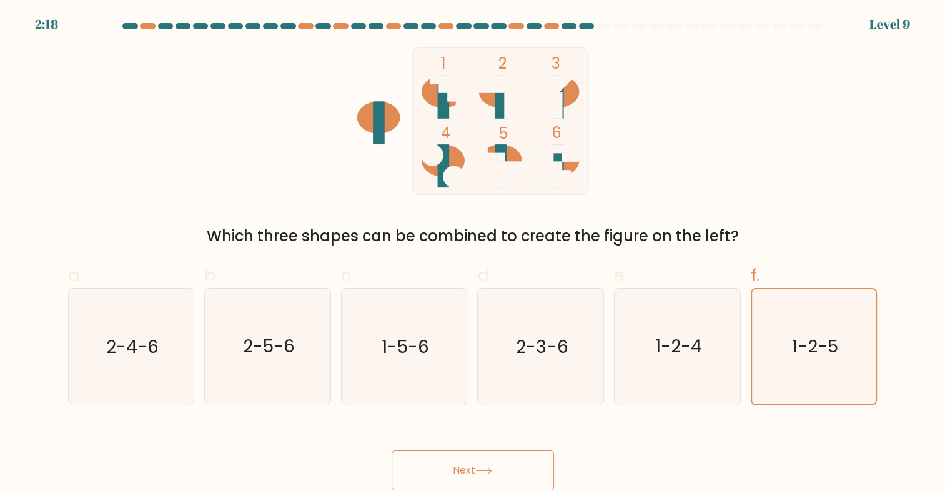
click at [827, 427] on div "Next" at bounding box center [473, 455] width 824 height 70
click at [831, 237] on div "Which three shapes can be combined to create the figure on the left?" at bounding box center [473, 236] width 794 height 22
click at [797, 363] on icon "1-2-5" at bounding box center [813, 346] width 115 height 115
click at [473, 254] on input "f. 1-2-5" at bounding box center [473, 249] width 1 height 8
click at [505, 466] on button "Next" at bounding box center [473, 470] width 162 height 40
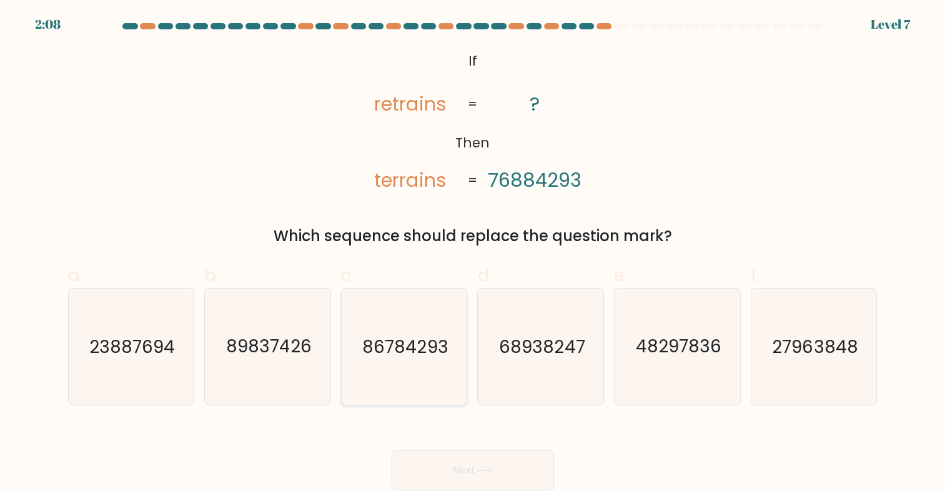
click at [422, 338] on text "86784293" at bounding box center [405, 346] width 86 height 24
click at [473, 254] on input "c. 86784293" at bounding box center [473, 249] width 1 height 8
radio input "true"
click at [476, 472] on button "Next" at bounding box center [473, 470] width 162 height 40
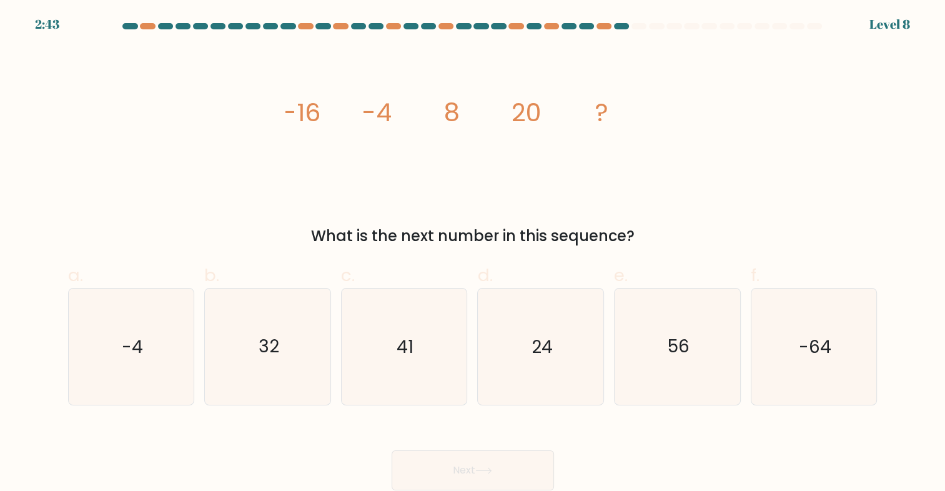
click at [889, 26] on form at bounding box center [472, 256] width 945 height 467
click at [817, 34] on div at bounding box center [473, 28] width 824 height 11
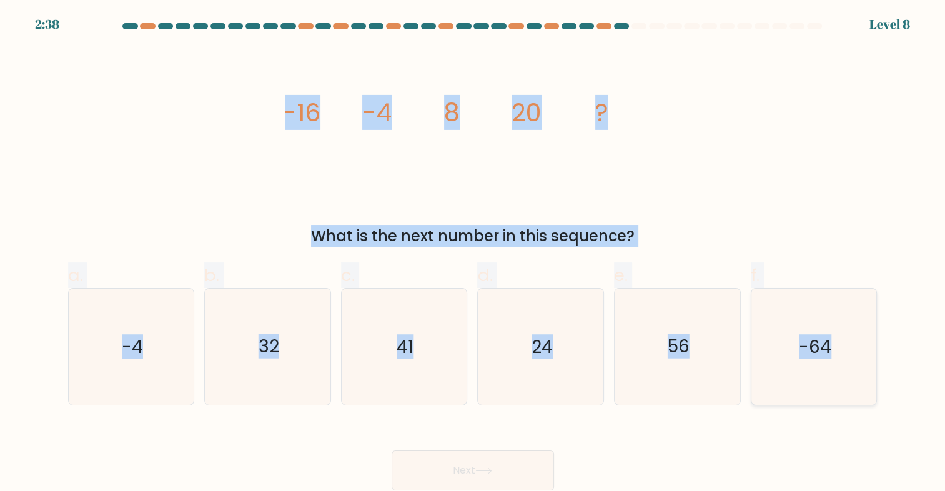
drag, startPoint x: 250, startPoint y: 87, endPoint x: 857, endPoint y: 383, distance: 675.4
click at [857, 383] on form at bounding box center [472, 256] width 945 height 467
copy form "-16 -4 8 20 ? What is the next number in this sequence? a. -4 b. 32 c. 41 d. 24…"
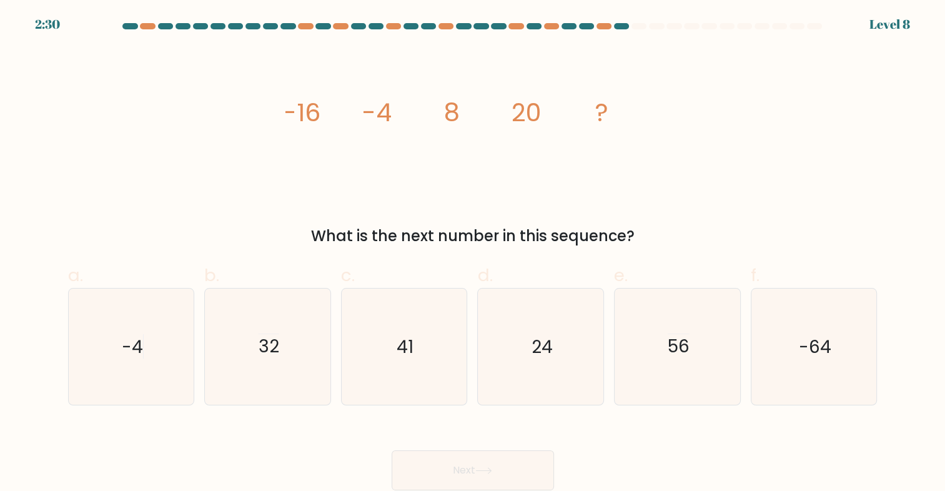
click at [700, 447] on div "Next" at bounding box center [473, 455] width 824 height 70
click at [207, 332] on div "32" at bounding box center [267, 346] width 127 height 117
click at [473, 254] on input "b. 32" at bounding box center [473, 249] width 1 height 8
radio input "true"
click at [489, 475] on button "Next" at bounding box center [473, 470] width 162 height 40
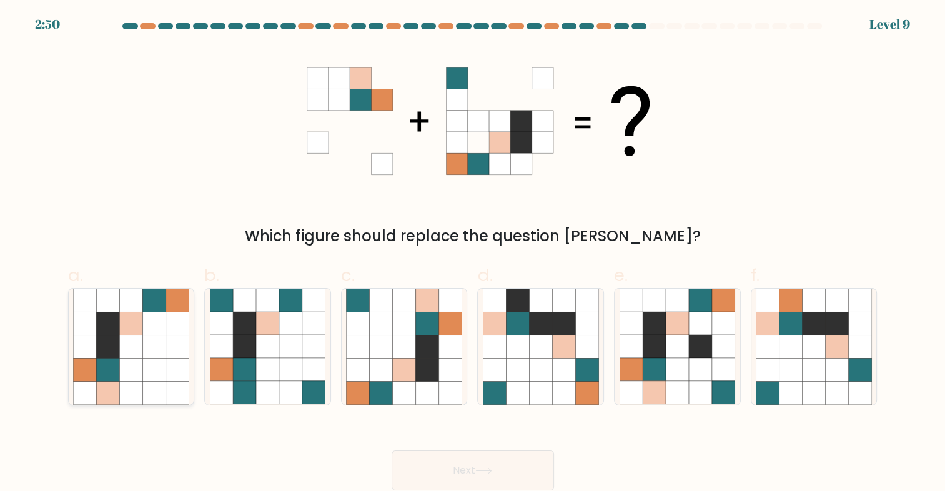
click at [145, 353] on icon at bounding box center [153, 346] width 23 height 23
click at [473, 254] on input "a." at bounding box center [473, 249] width 1 height 8
radio input "true"
click at [496, 465] on button "Next" at bounding box center [473, 470] width 162 height 40
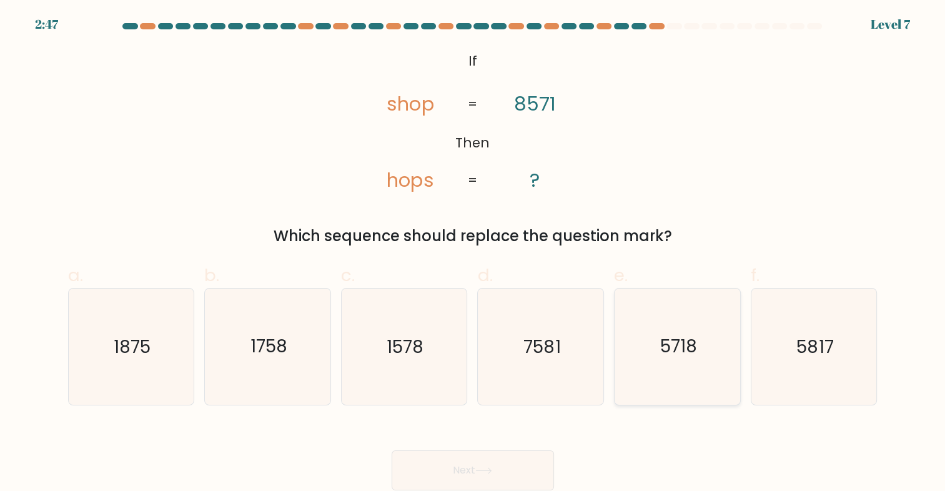
click at [652, 352] on icon "5718" at bounding box center [678, 347] width 116 height 116
click at [473, 254] on input "e. 5718" at bounding box center [473, 249] width 1 height 8
radio input "true"
click at [503, 464] on button "Next" at bounding box center [473, 470] width 162 height 40
click at [516, 460] on button "Next" at bounding box center [473, 470] width 162 height 40
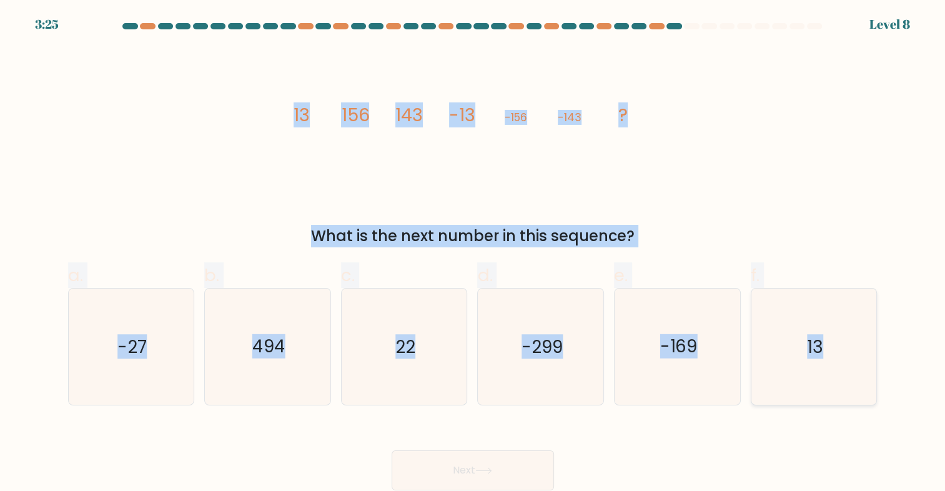
drag, startPoint x: 284, startPoint y: 102, endPoint x: 832, endPoint y: 368, distance: 609.7
click at [832, 368] on form at bounding box center [472, 256] width 945 height 467
copy form "13 156 143 -13 -156 -143 ? What is the next number in this sequence? a. -27 b. …"
click at [827, 363] on icon "13" at bounding box center [814, 347] width 116 height 116
click at [473, 254] on input "f. 13" at bounding box center [473, 249] width 1 height 8
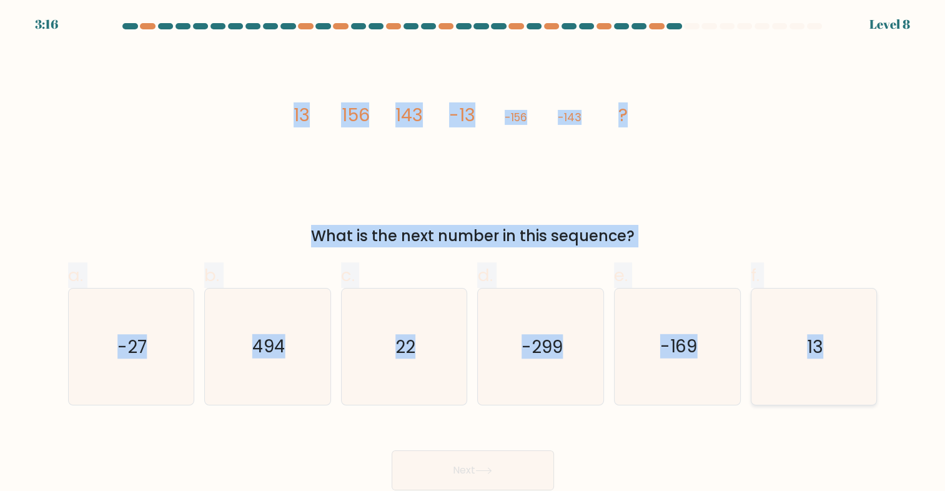
radio input "true"
click at [479, 466] on button "Next" at bounding box center [473, 470] width 162 height 40
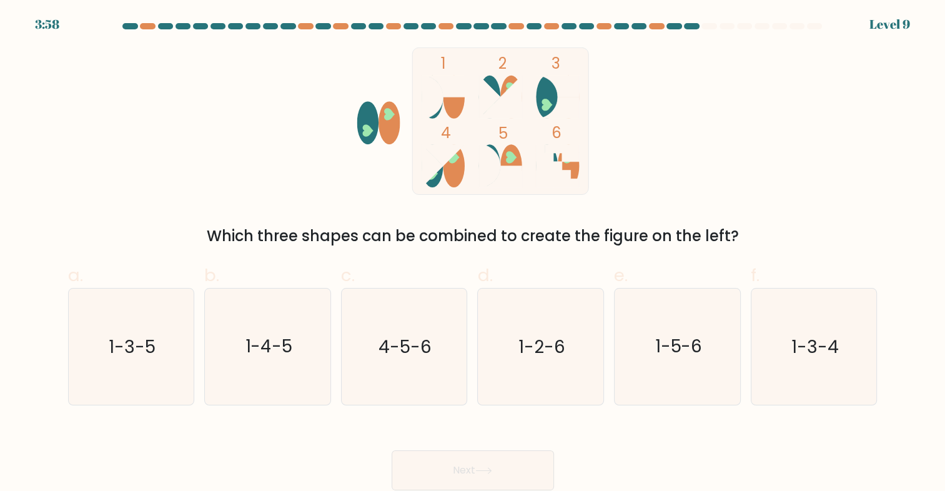
click at [718, 140] on div "1 2 3 4 5 6 Which three shapes can be combined to create the figure on the left?" at bounding box center [473, 147] width 824 height 200
click at [137, 372] on icon "1-3-5" at bounding box center [131, 347] width 116 height 116
click at [473, 254] on input "a. 1-3-5" at bounding box center [473, 249] width 1 height 8
radio input "true"
click at [507, 466] on button "Next" at bounding box center [473, 470] width 162 height 40
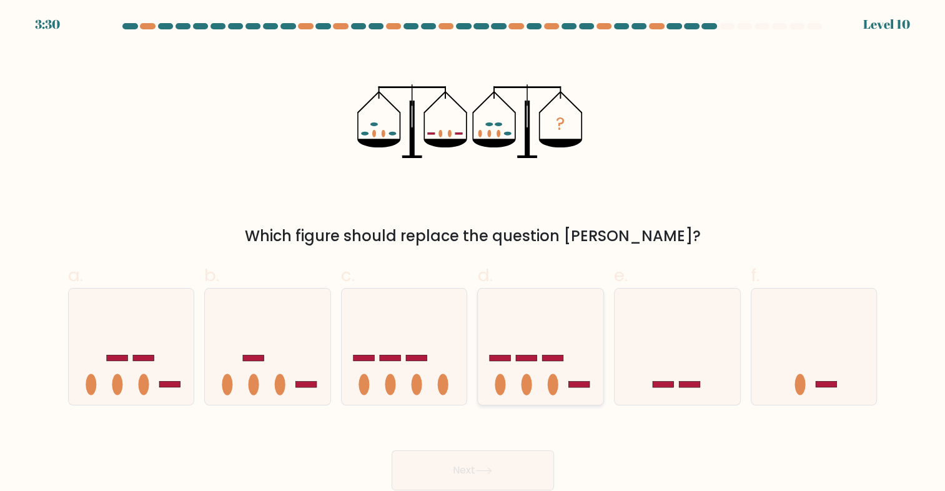
click at [595, 353] on icon at bounding box center [541, 347] width 126 height 104
click at [473, 254] on input "d." at bounding box center [473, 249] width 1 height 8
radio input "true"
click at [244, 319] on icon at bounding box center [268, 347] width 126 height 104
click at [473, 254] on input "b." at bounding box center [473, 249] width 1 height 8
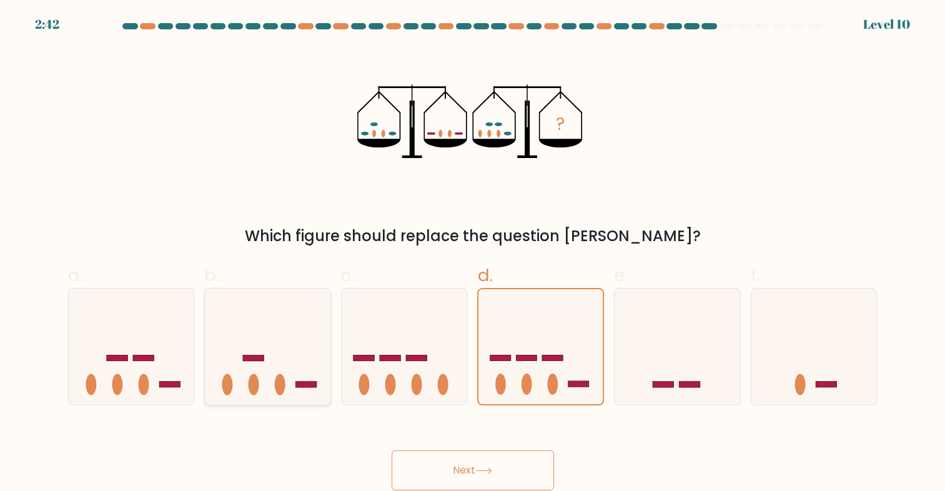
radio input "true"
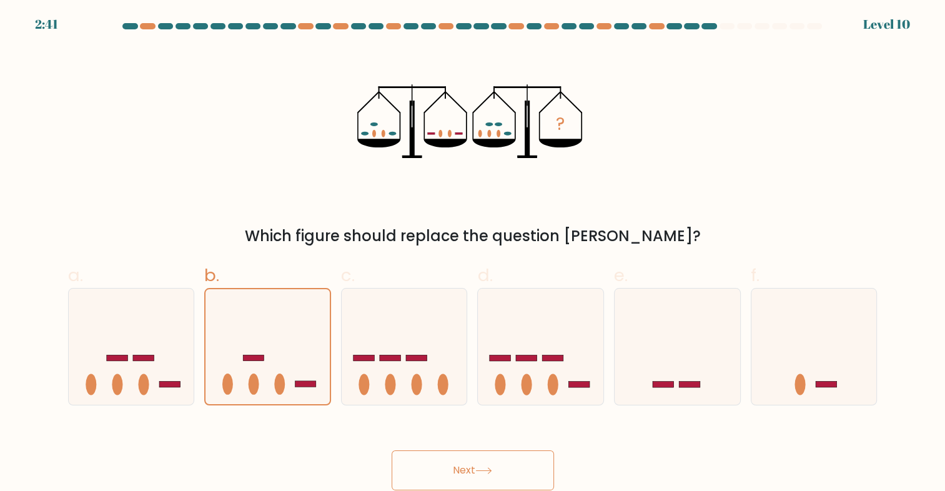
click at [462, 454] on button "Next" at bounding box center [473, 470] width 162 height 40
click at [458, 457] on button "Next" at bounding box center [473, 470] width 162 height 40
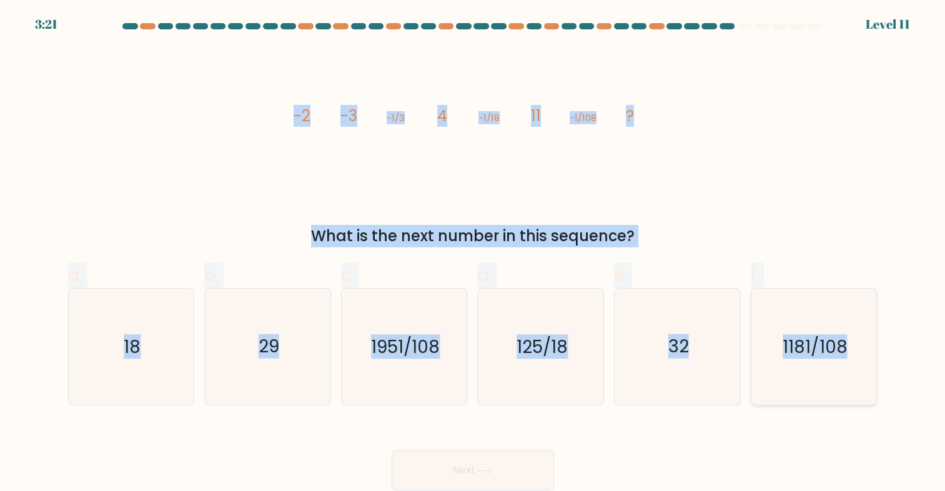
drag, startPoint x: 458, startPoint y: 181, endPoint x: 852, endPoint y: 369, distance: 436.0
click at [852, 369] on form at bounding box center [472, 256] width 945 height 467
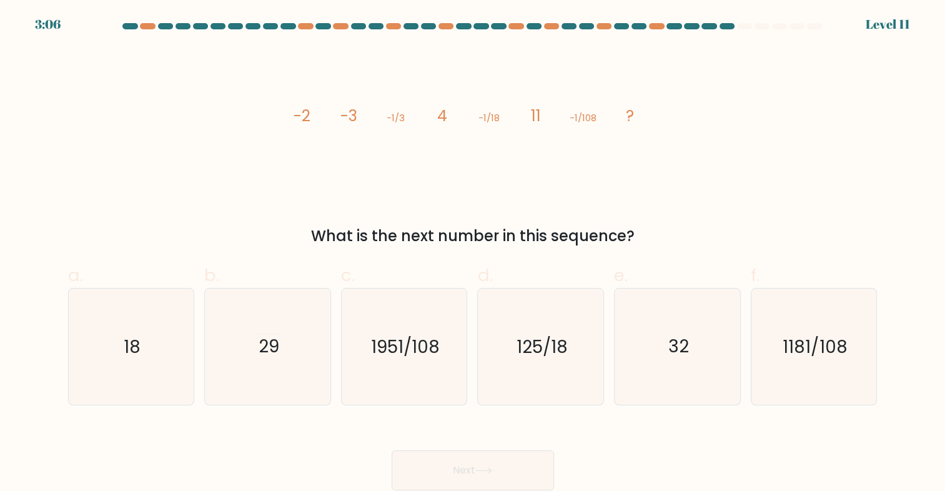
drag, startPoint x: 235, startPoint y: 423, endPoint x: 229, endPoint y: 412, distance: 12.9
click at [234, 423] on div "Next" at bounding box center [473, 455] width 824 height 70
click at [165, 356] on icon "18" at bounding box center [131, 347] width 116 height 116
click at [473, 254] on input "a. 18" at bounding box center [473, 249] width 1 height 8
radio input "true"
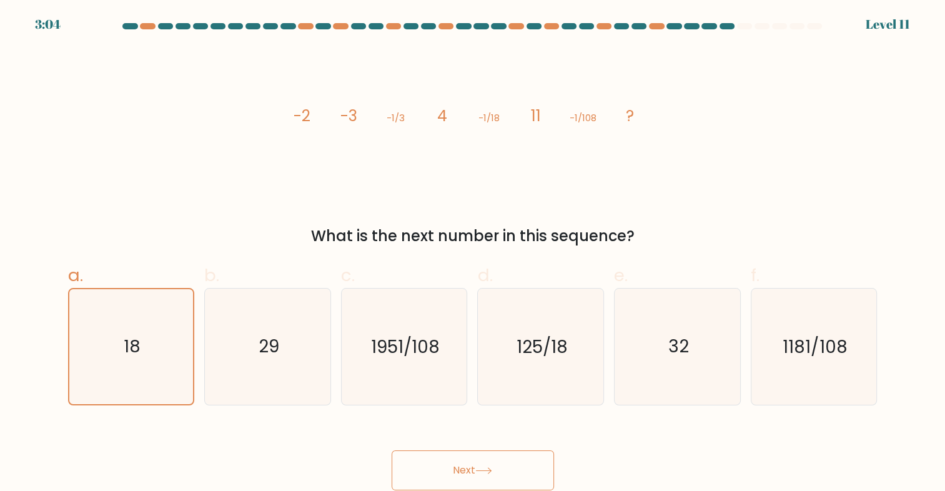
click at [488, 462] on button "Next" at bounding box center [473, 470] width 162 height 40
click at [490, 469] on icon at bounding box center [483, 470] width 17 height 7
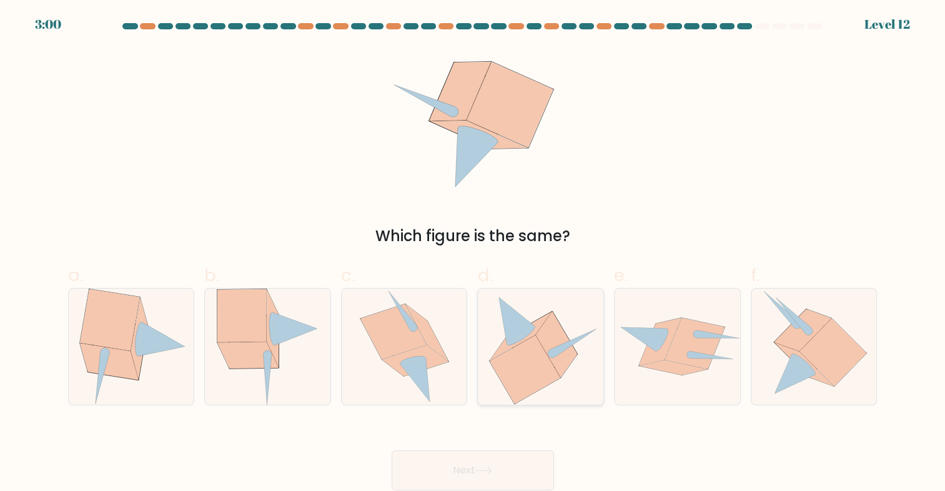
click at [513, 350] on icon at bounding box center [525, 369] width 71 height 69
click at [473, 254] on input "d." at bounding box center [473, 249] width 1 height 8
radio input "true"
click at [496, 474] on button "Next" at bounding box center [473, 470] width 162 height 40
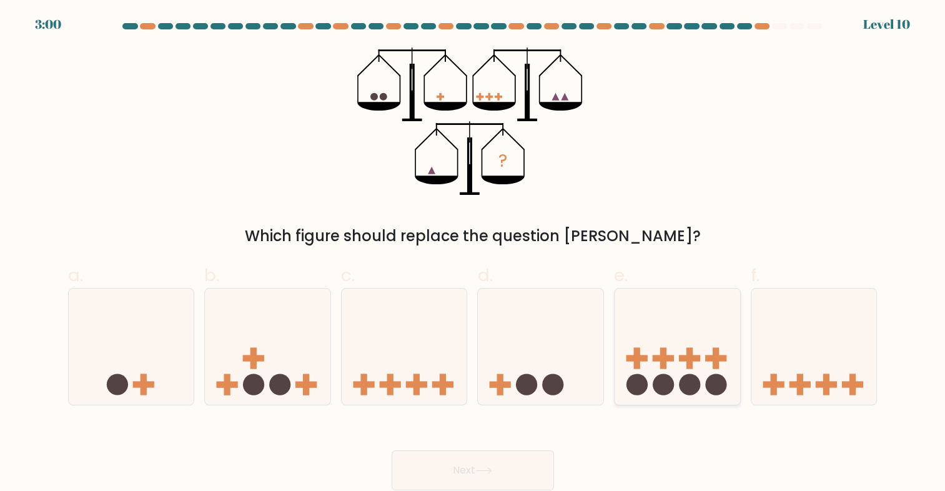
click at [644, 351] on icon at bounding box center [678, 347] width 126 height 104
click at [473, 254] on input "e." at bounding box center [473, 249] width 1 height 8
radio input "true"
click at [510, 345] on icon at bounding box center [541, 347] width 126 height 104
click at [473, 254] on input "d." at bounding box center [473, 249] width 1 height 8
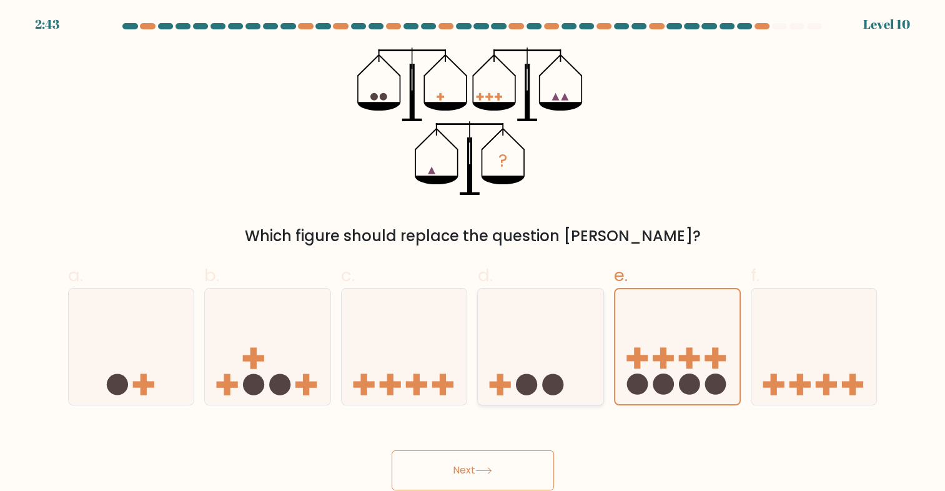
radio input "true"
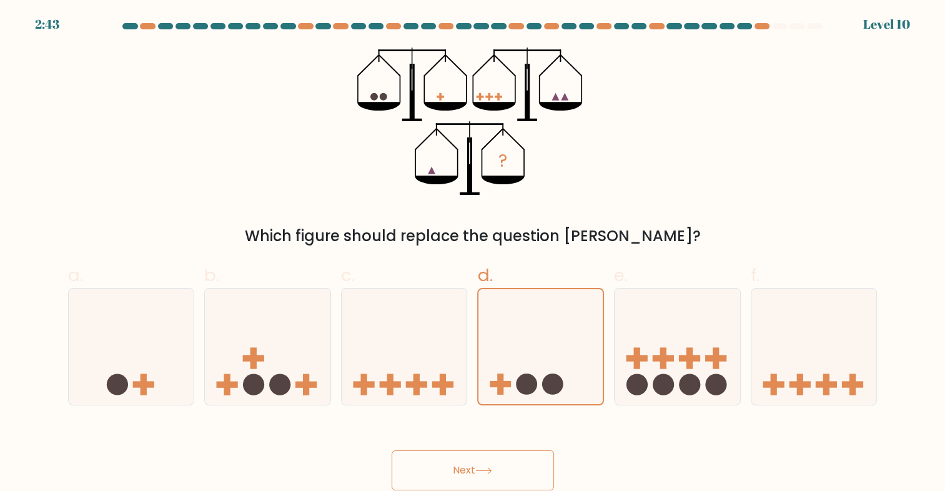
click at [485, 465] on button "Next" at bounding box center [473, 470] width 162 height 40
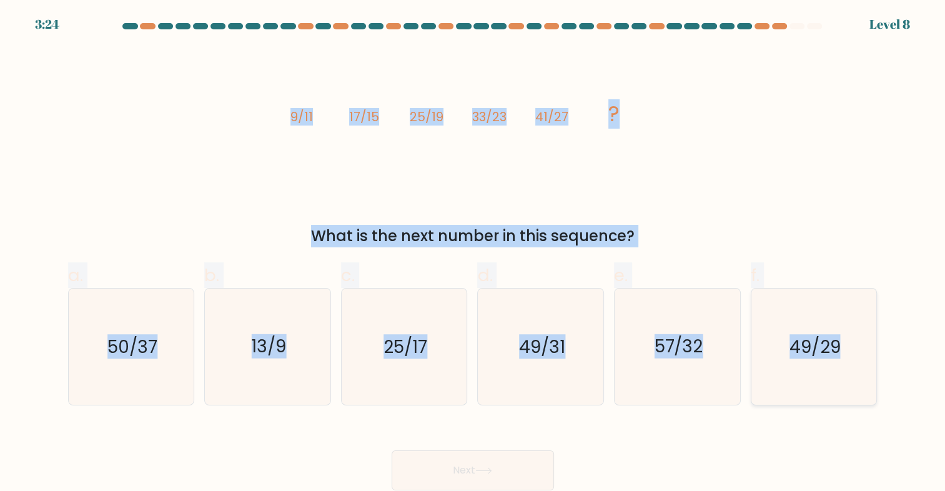
drag, startPoint x: 274, startPoint y: 99, endPoint x: 871, endPoint y: 371, distance: 656.2
click at [871, 371] on form at bounding box center [472, 256] width 945 height 467
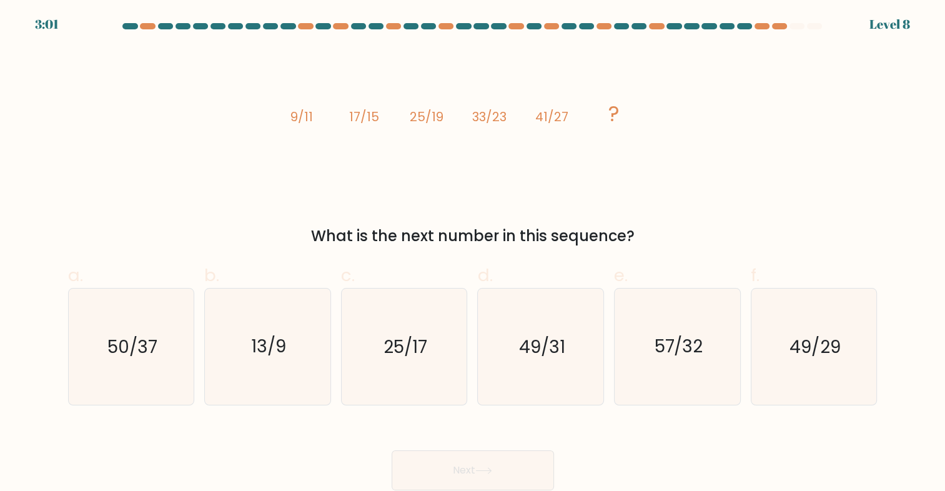
click at [257, 434] on div "Next" at bounding box center [473, 455] width 824 height 70
click at [588, 347] on icon "49/31" at bounding box center [541, 347] width 116 height 116
click at [473, 254] on input "d. 49/31" at bounding box center [473, 249] width 1 height 8
radio input "true"
click at [478, 472] on button "Next" at bounding box center [473, 470] width 162 height 40
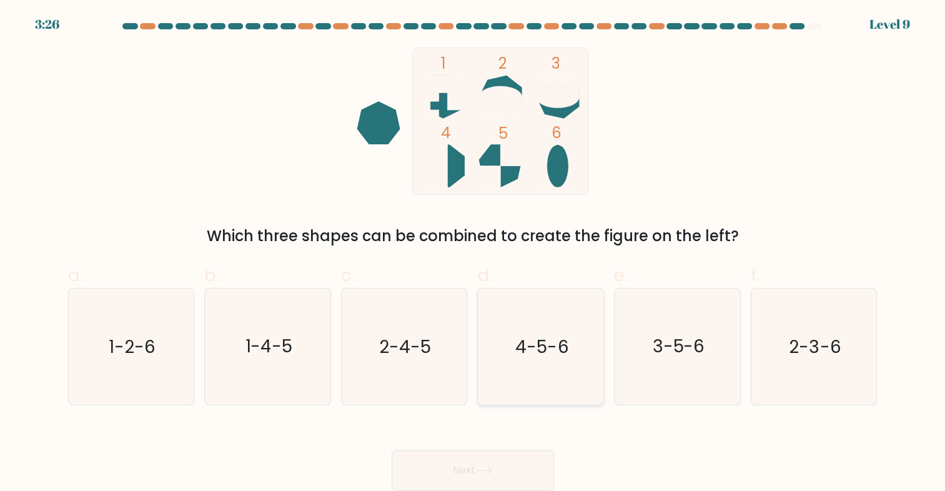
click at [547, 370] on icon "4-5-6" at bounding box center [541, 347] width 116 height 116
click at [473, 254] on input "d. 4-5-6" at bounding box center [473, 249] width 1 height 8
radio input "true"
click at [507, 470] on button "Next" at bounding box center [473, 470] width 162 height 40
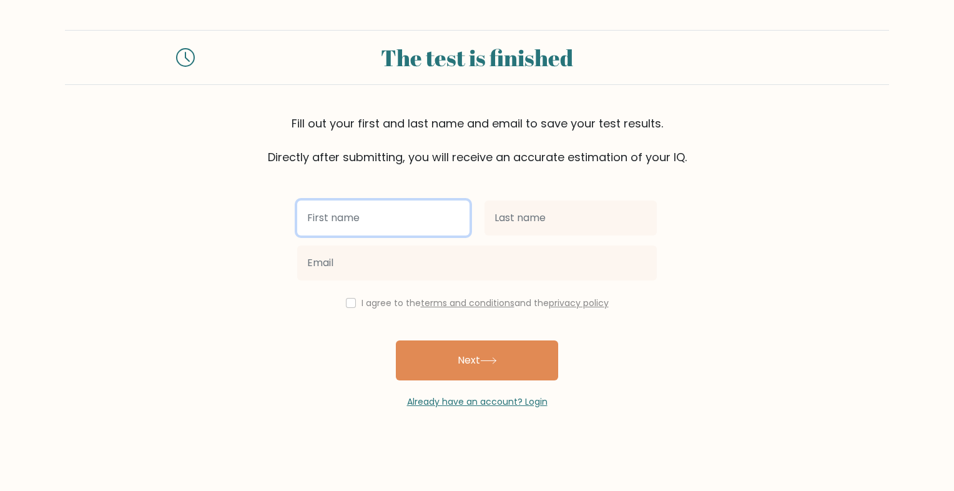
click at [385, 212] on input "text" at bounding box center [383, 217] width 172 height 35
type input "[PERSON_NAME]"
paste input "9/11 17/15 25/19 33/23 41/27 ? What is the next number in this sequence? a. 50/…"
type input "9/11 17/15 25/19 33/23 41/27 ? What is the next number in this sequence? a. 50/…"
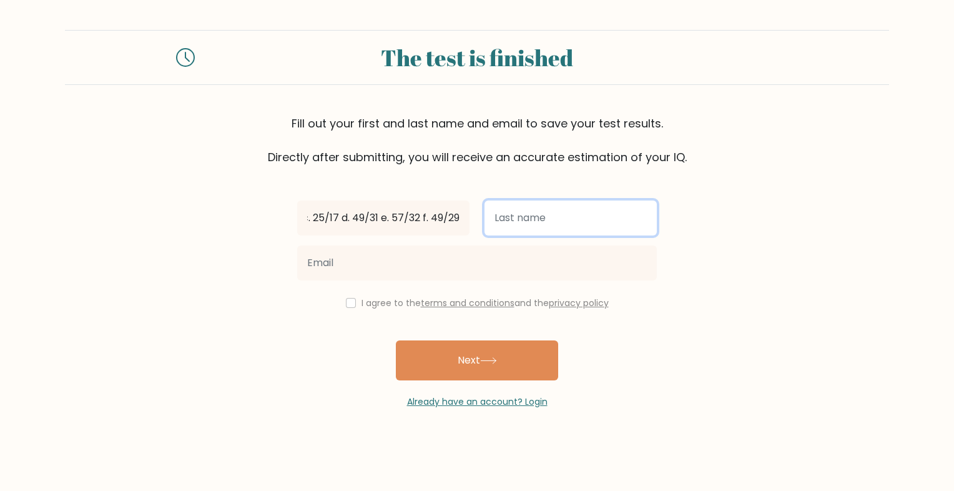
scroll to position [0, 0]
click at [559, 220] on input "text" at bounding box center [571, 217] width 172 height 35
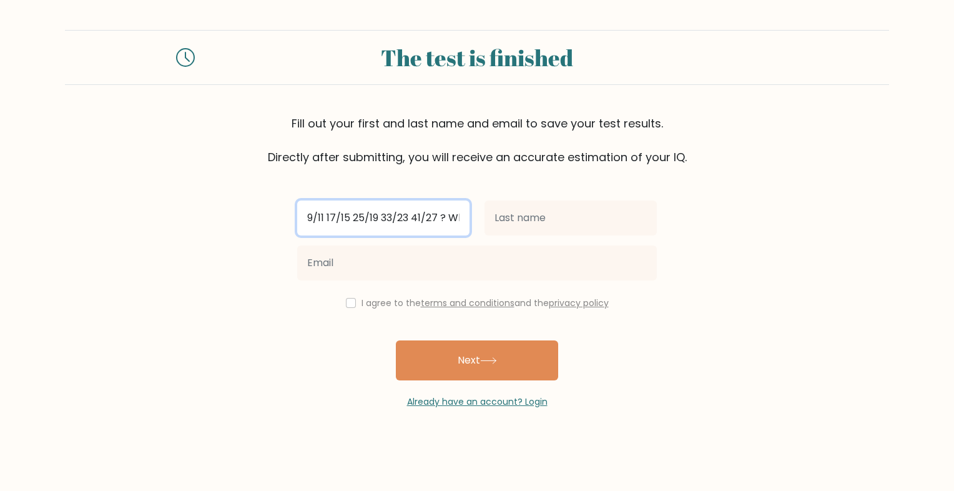
click at [440, 217] on input "9/11 17/15 25/19 33/23 41/27 ? What is the next number in this sequence? a. 50/…" at bounding box center [383, 217] width 172 height 35
type input "[PERSON_NAME]"
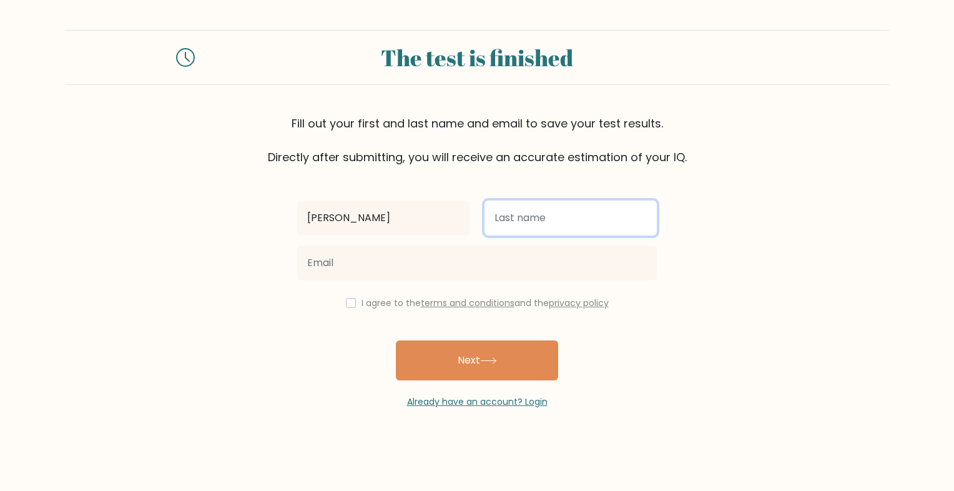
click at [576, 216] on input "text" at bounding box center [571, 217] width 172 height 35
type input "Quebido"
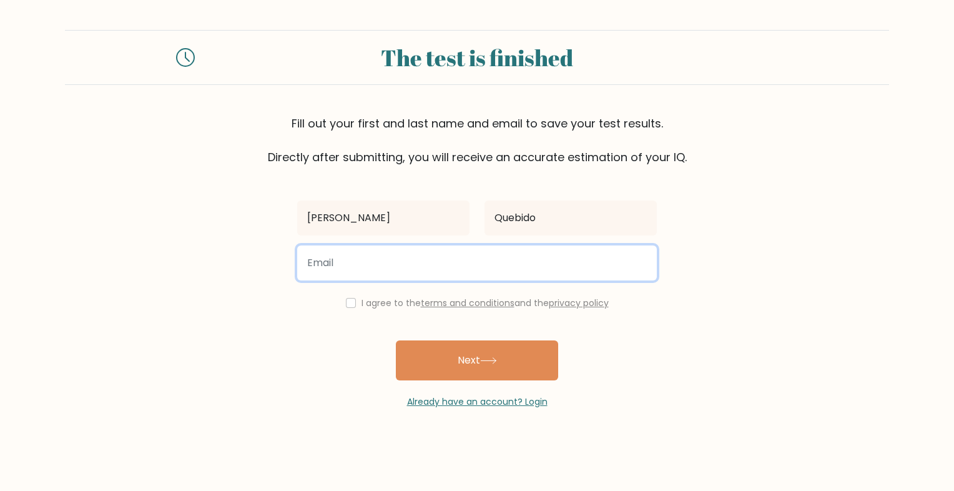
click at [547, 262] on input "email" at bounding box center [477, 262] width 360 height 35
type input "ralphjasonq@gmail.com"
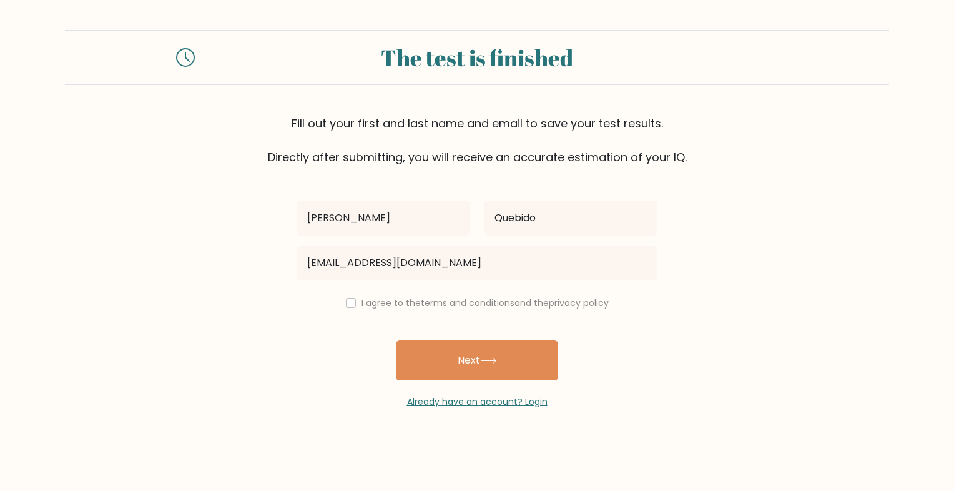
click at [348, 296] on div "I agree to the terms and conditions and the privacy policy" at bounding box center [477, 302] width 375 height 15
click at [352, 301] on input "checkbox" at bounding box center [351, 303] width 10 height 10
checkbox input "true"
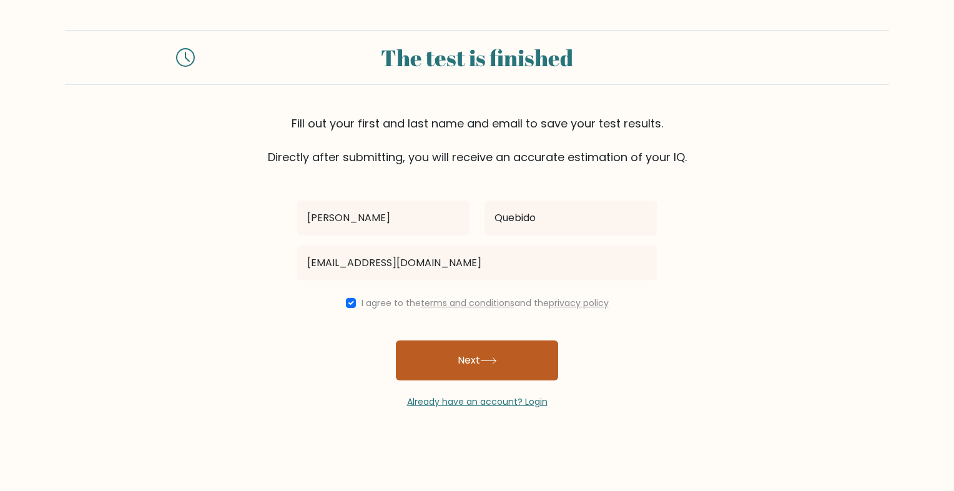
click at [457, 363] on button "Next" at bounding box center [477, 360] width 162 height 40
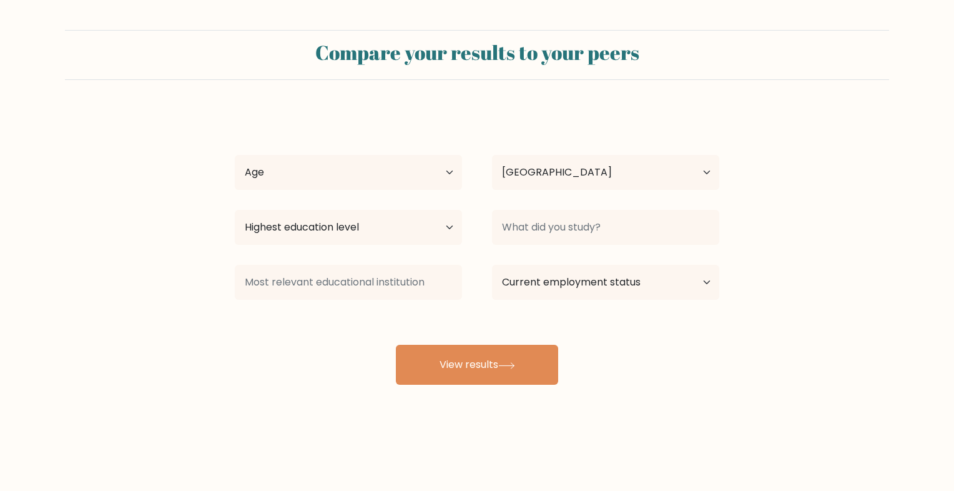
select select "PH"
click at [377, 197] on div "[PERSON_NAME] Age Under [DEMOGRAPHIC_DATA] [DEMOGRAPHIC_DATA] [DEMOGRAPHIC_DATA…" at bounding box center [477, 247] width 500 height 275
click at [393, 179] on select "Age Under [DEMOGRAPHIC_DATA] [DEMOGRAPHIC_DATA] [DEMOGRAPHIC_DATA] [DEMOGRAPHIC…" at bounding box center [348, 172] width 227 height 35
select select "18_24"
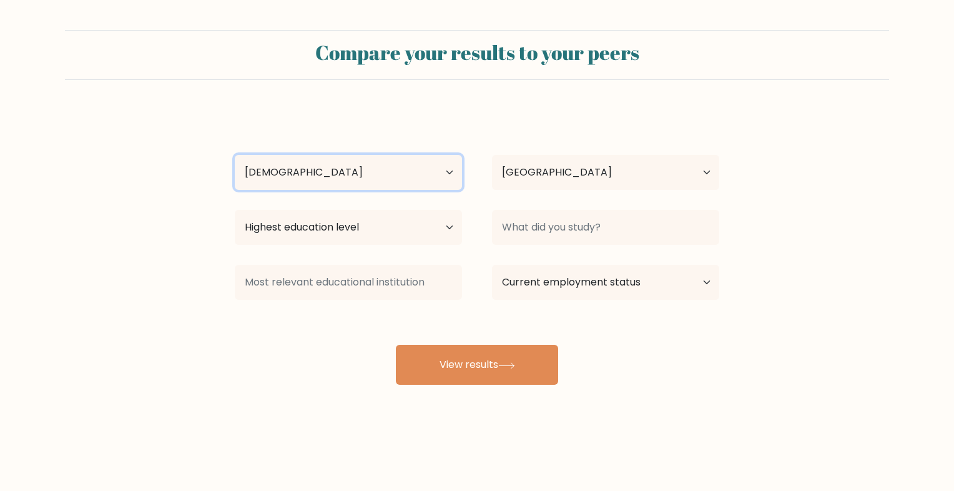
click at [235, 155] on select "Age Under [DEMOGRAPHIC_DATA] [DEMOGRAPHIC_DATA] [DEMOGRAPHIC_DATA] [DEMOGRAPHIC…" at bounding box center [348, 172] width 227 height 35
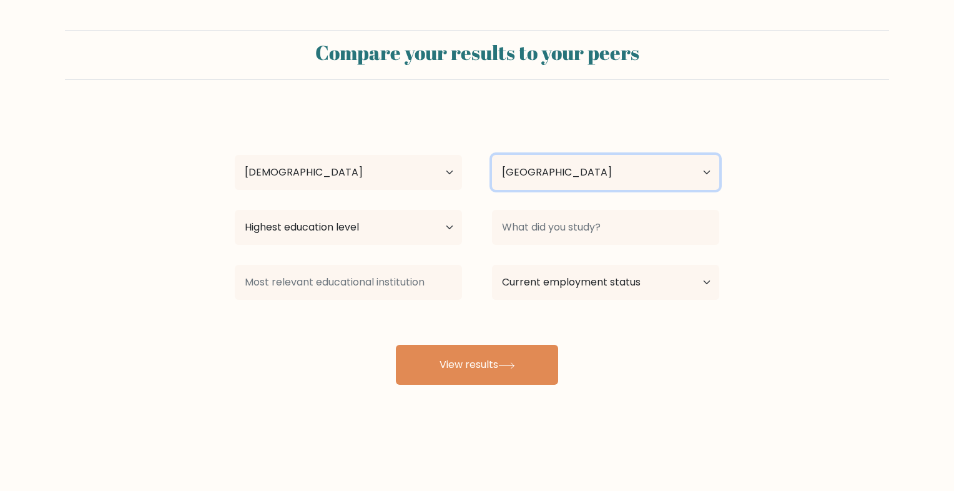
click at [560, 172] on select "Country [GEOGRAPHIC_DATA] [GEOGRAPHIC_DATA] [GEOGRAPHIC_DATA] [US_STATE] [GEOGR…" at bounding box center [605, 172] width 227 height 35
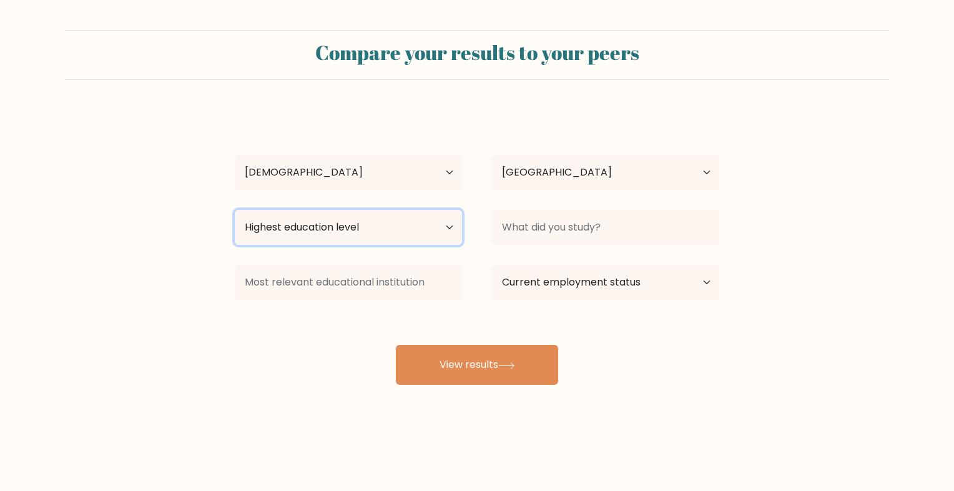
click at [305, 235] on select "Highest education level No schooling Primary Lower Secondary Upper Secondary Oc…" at bounding box center [348, 227] width 227 height 35
select select "bachelors_degree"
click at [235, 210] on select "Highest education level No schooling Primary Lower Secondary Upper Secondary Oc…" at bounding box center [348, 227] width 227 height 35
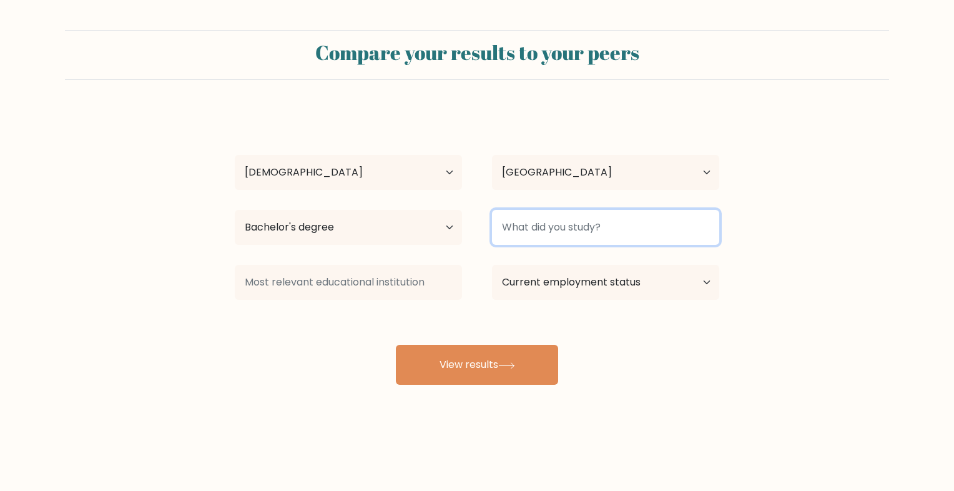
click at [559, 227] on input at bounding box center [605, 227] width 227 height 35
type input "IT"
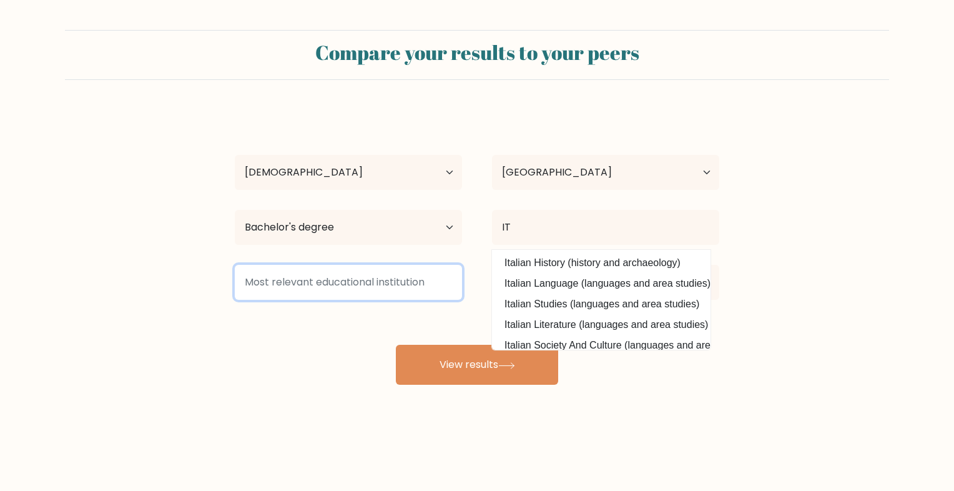
click at [425, 296] on input at bounding box center [348, 282] width 227 height 35
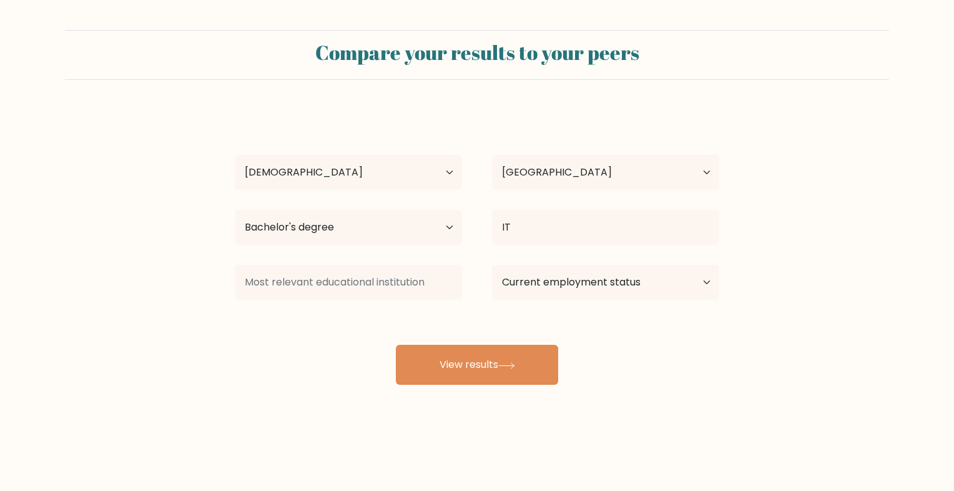
click at [314, 352] on div "[PERSON_NAME] Age Under [DEMOGRAPHIC_DATA] [DEMOGRAPHIC_DATA] [DEMOGRAPHIC_DATA…" at bounding box center [477, 247] width 500 height 275
click at [648, 276] on select "Current employment status Employed Student Retired Other / prefer not to answer" at bounding box center [605, 282] width 227 height 35
select select "other"
click at [492, 265] on select "Current employment status Employed Student Retired Other / prefer not to answer" at bounding box center [605, 282] width 227 height 35
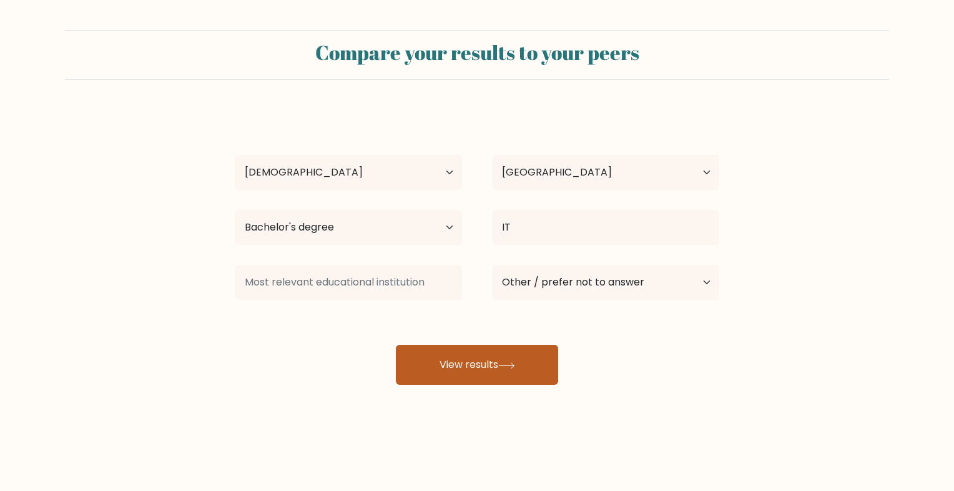
click at [522, 363] on button "View results" at bounding box center [477, 365] width 162 height 40
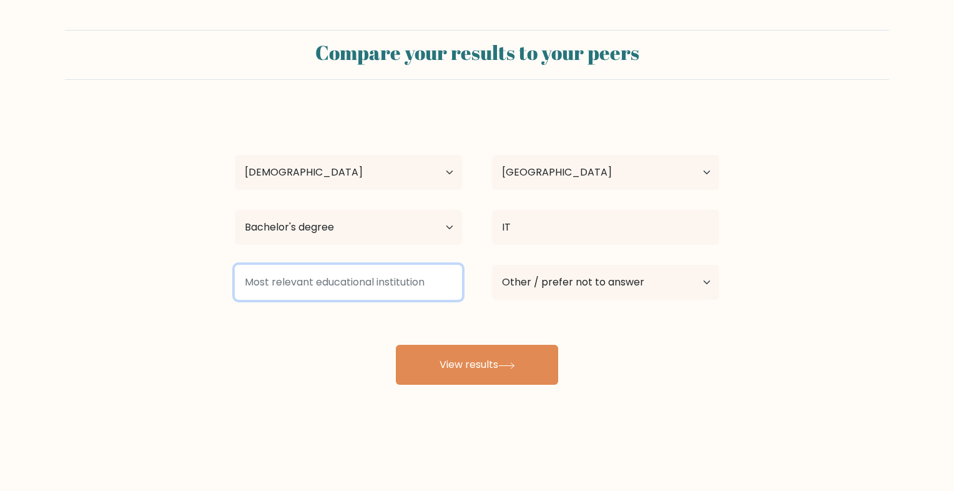
drag, startPoint x: 244, startPoint y: 281, endPoint x: 433, endPoint y: 287, distance: 188.7
click at [433, 287] on input at bounding box center [348, 282] width 227 height 35
click at [333, 289] on input at bounding box center [348, 282] width 227 height 35
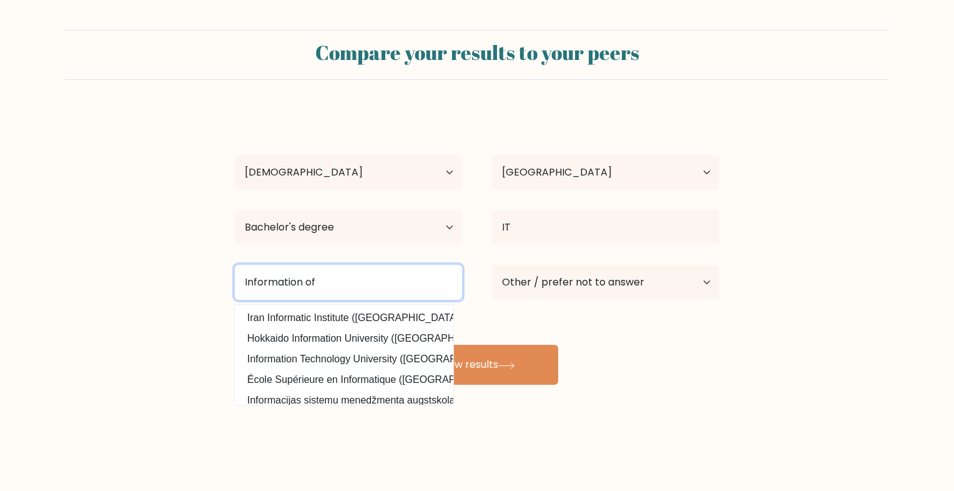
type input "Information of"
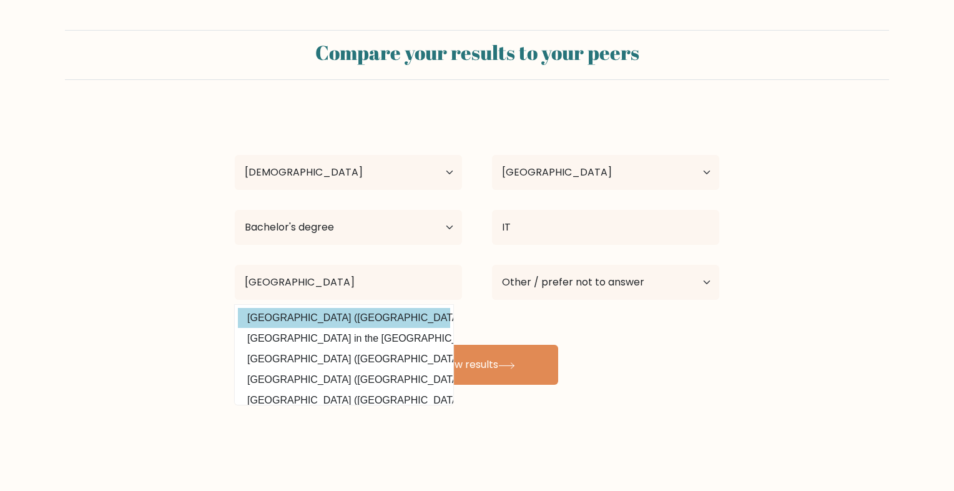
click at [353, 319] on option "[GEOGRAPHIC_DATA] ([GEOGRAPHIC_DATA])" at bounding box center [344, 318] width 212 height 20
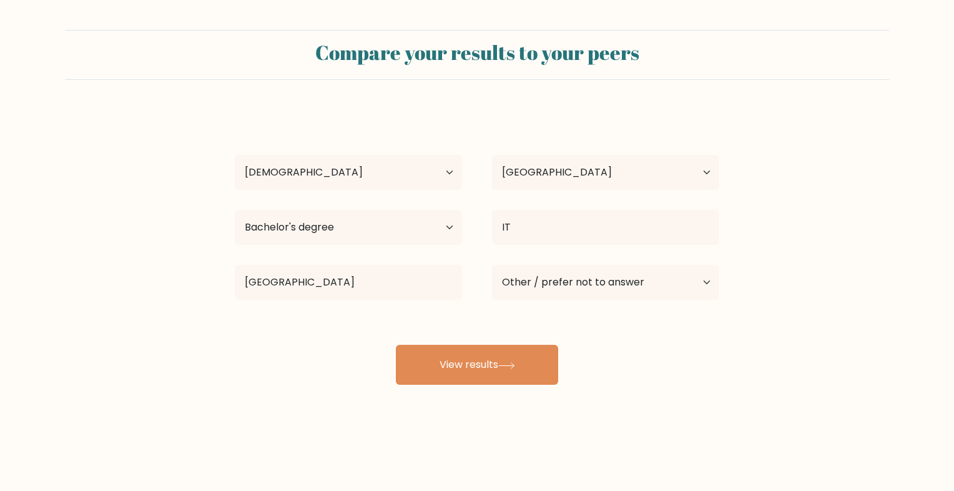
type input "[GEOGRAPHIC_DATA]"
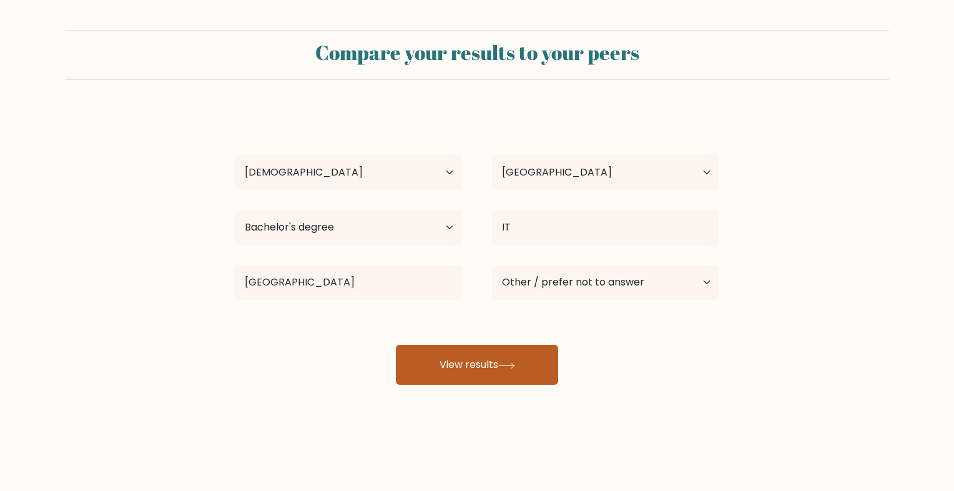
click at [443, 365] on button "View results" at bounding box center [477, 365] width 162 height 40
